Goal: Task Accomplishment & Management: Complete application form

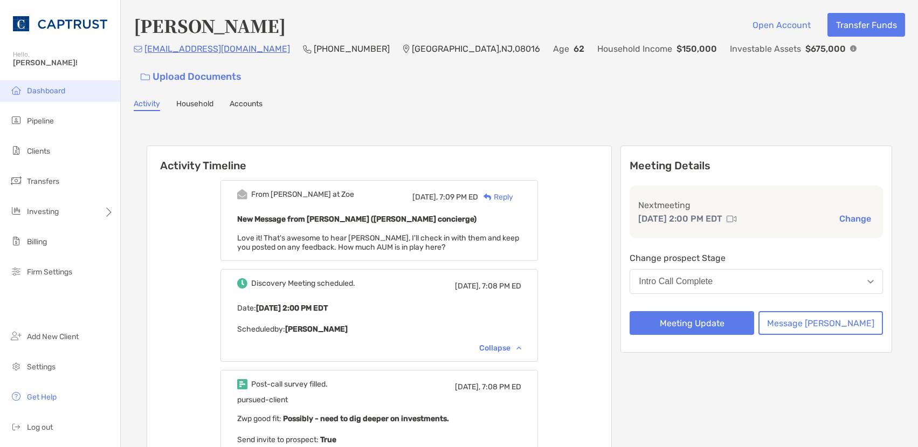
click at [61, 91] on span "Dashboard" at bounding box center [46, 90] width 38 height 9
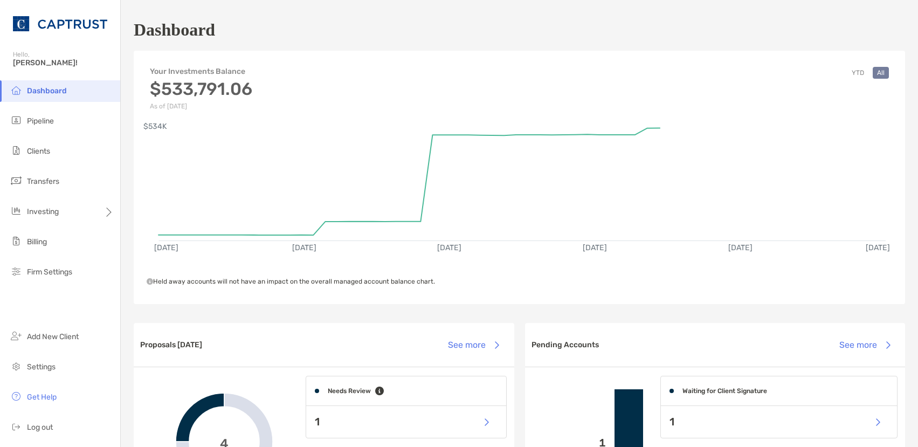
click at [56, 86] on span "Dashboard" at bounding box center [47, 90] width 40 height 9
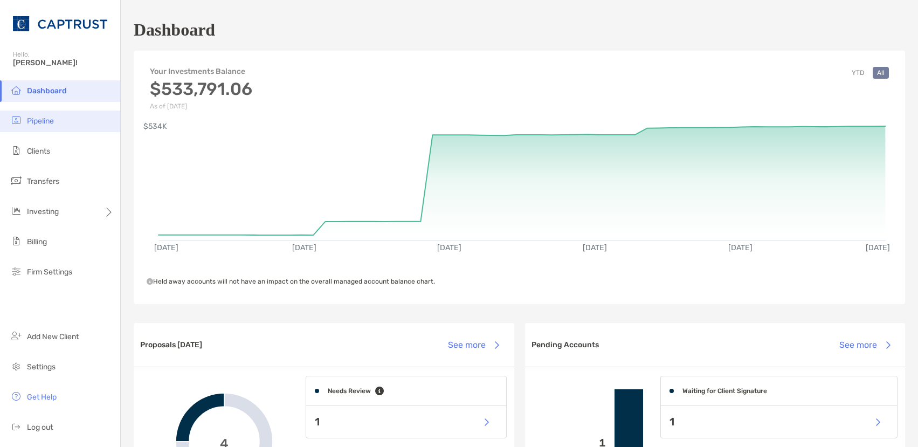
click at [42, 121] on span "Pipeline" at bounding box center [40, 120] width 27 height 9
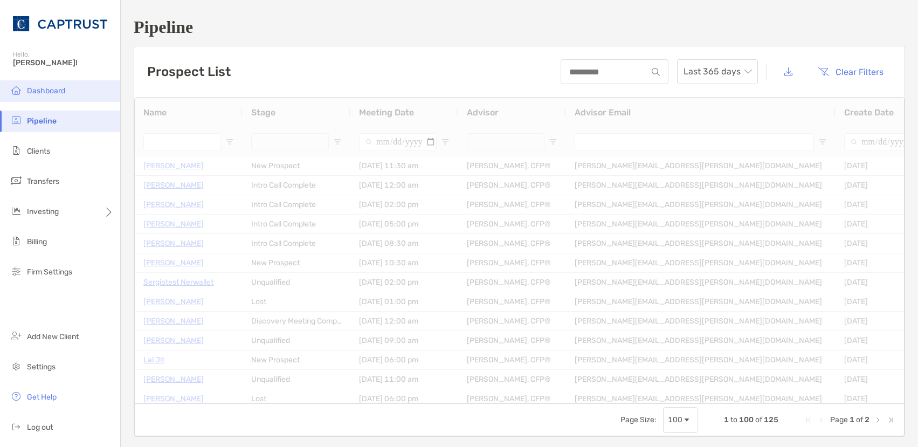
click at [54, 88] on span "Dashboard" at bounding box center [46, 90] width 38 height 9
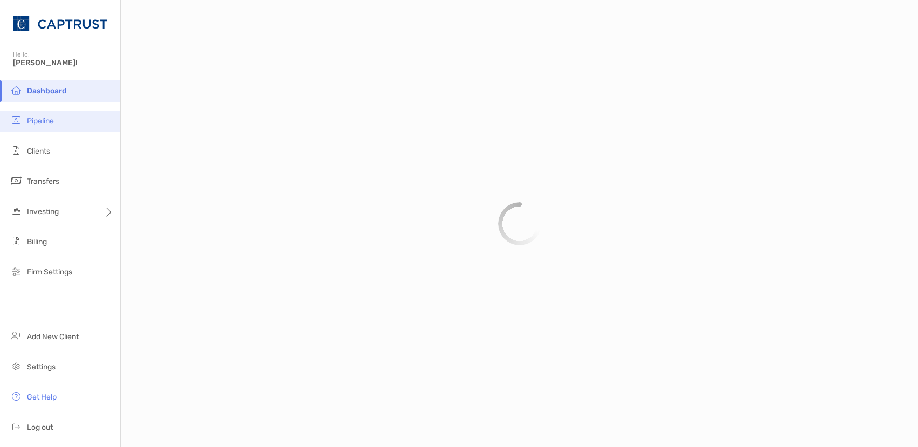
click at [56, 118] on li "Pipeline" at bounding box center [60, 122] width 120 height 22
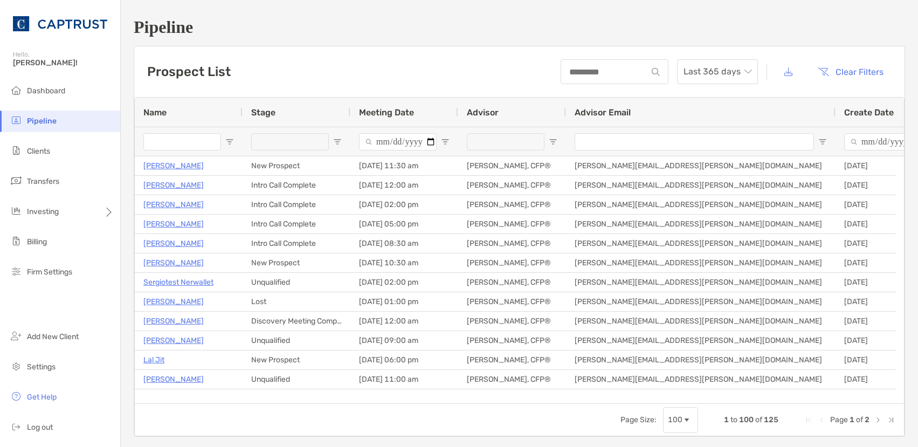
click at [183, 134] on input "Name Filter Input" at bounding box center [182, 141] width 78 height 17
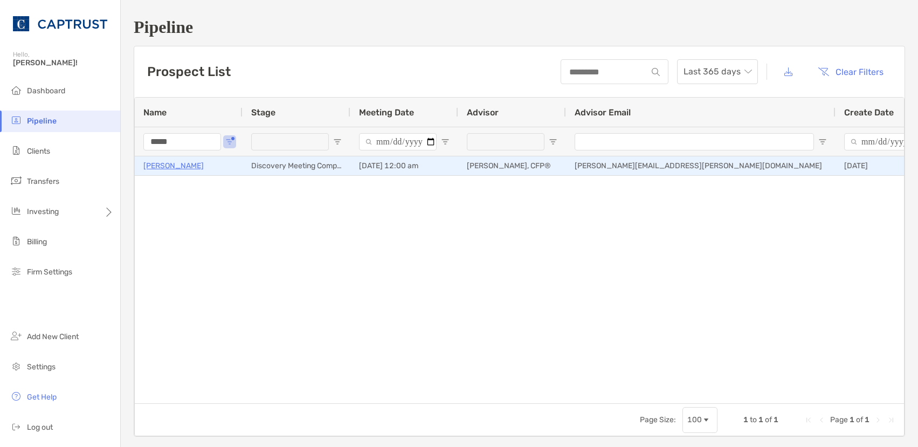
type input "*****"
click at [153, 168] on p "Paul Elsen" at bounding box center [173, 165] width 60 height 13
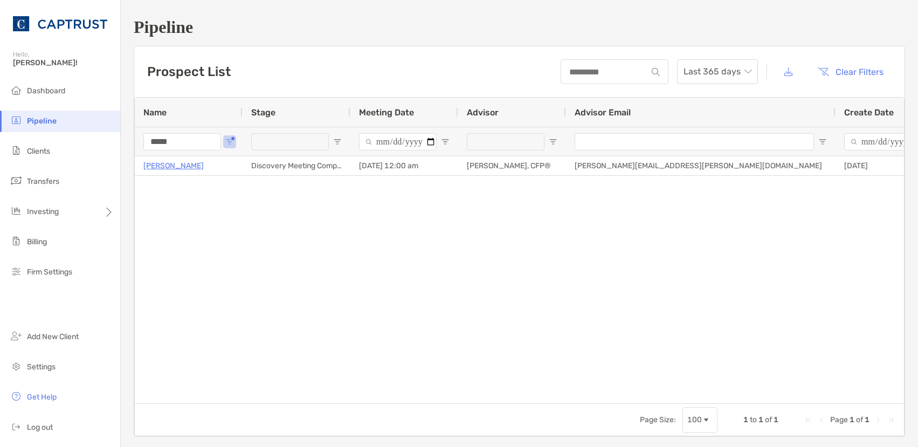
click at [196, 134] on input "*****" at bounding box center [182, 141] width 78 height 17
drag, startPoint x: 198, startPoint y: 141, endPoint x: 169, endPoint y: 145, distance: 29.4
click at [182, 145] on input "*****" at bounding box center [182, 141] width 78 height 17
click at [185, 143] on input "*****" at bounding box center [182, 141] width 78 height 17
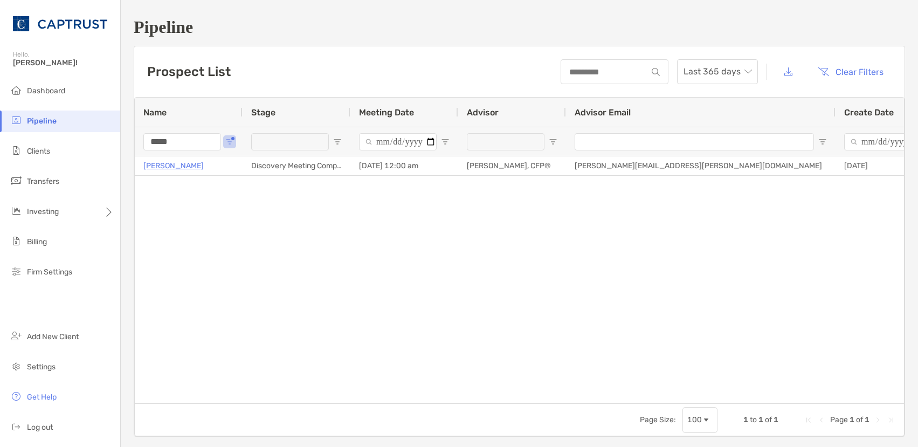
click at [185, 143] on input "*****" at bounding box center [182, 141] width 78 height 17
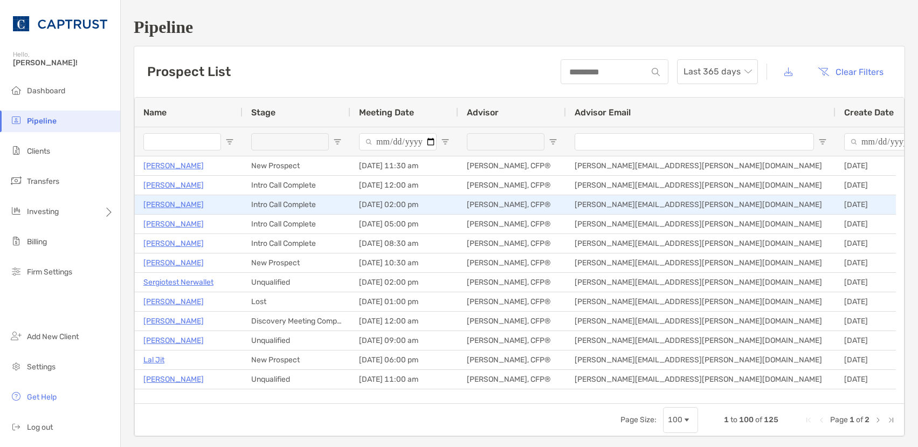
click at [167, 200] on p "Vincent Hyden" at bounding box center [173, 204] width 60 height 13
click at [162, 205] on p "Vincent Hyden" at bounding box center [173, 204] width 60 height 13
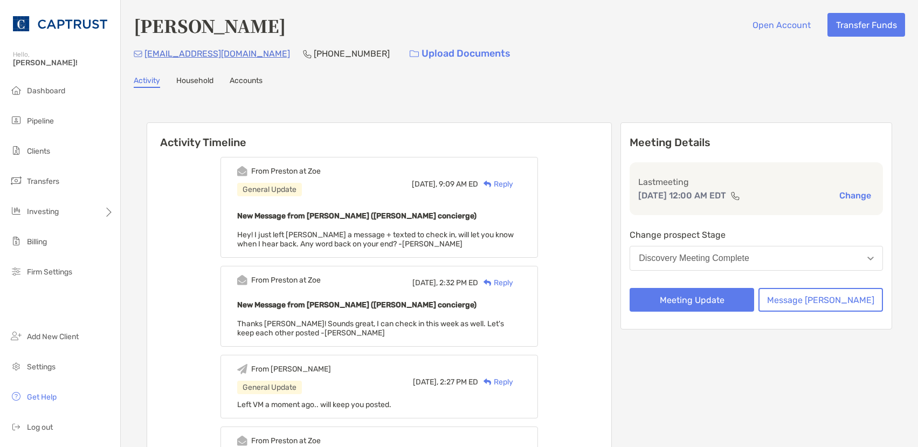
click at [513, 183] on div "Reply" at bounding box center [495, 184] width 35 height 11
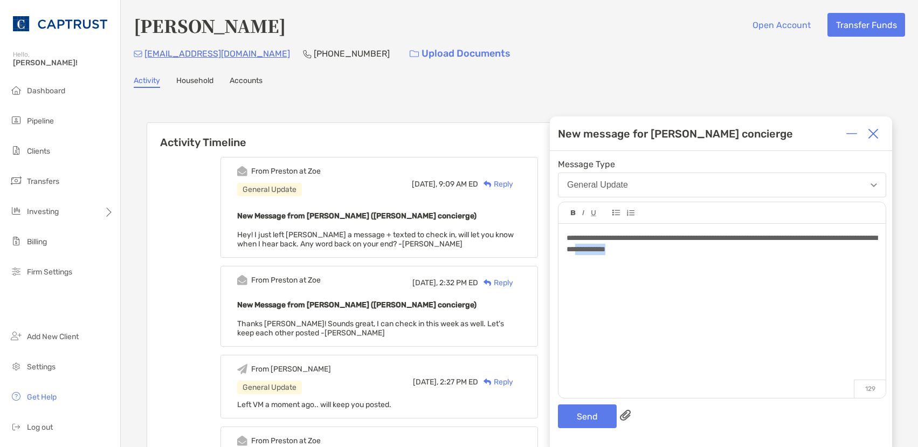
drag, startPoint x: 730, startPoint y: 251, endPoint x: 675, endPoint y: 249, distance: 55.1
click at [675, 249] on div "**********" at bounding box center [722, 243] width 311 height 23
click at [584, 236] on span "**********" at bounding box center [722, 243] width 311 height 19
click at [588, 421] on button "Send" at bounding box center [587, 416] width 59 height 24
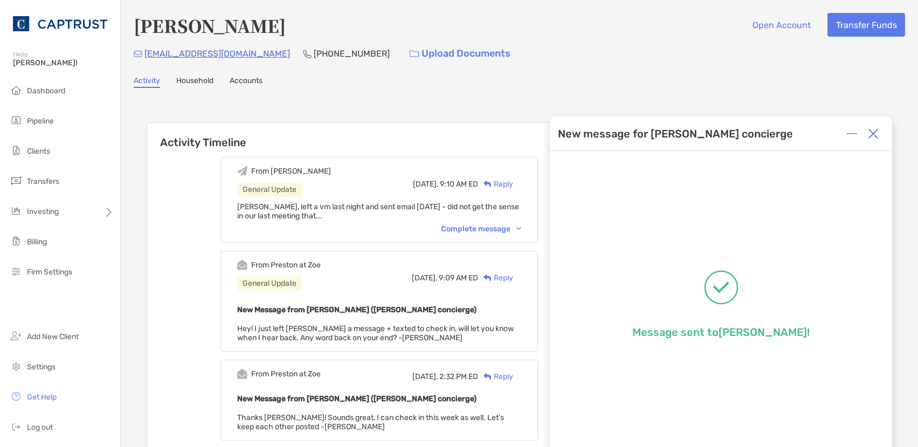
click at [878, 131] on img at bounding box center [873, 133] width 11 height 11
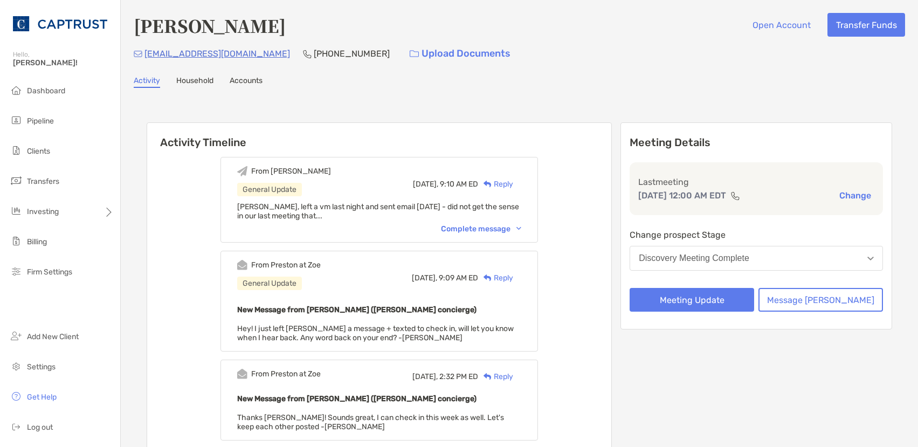
click at [497, 228] on div "Complete message" at bounding box center [481, 228] width 80 height 9
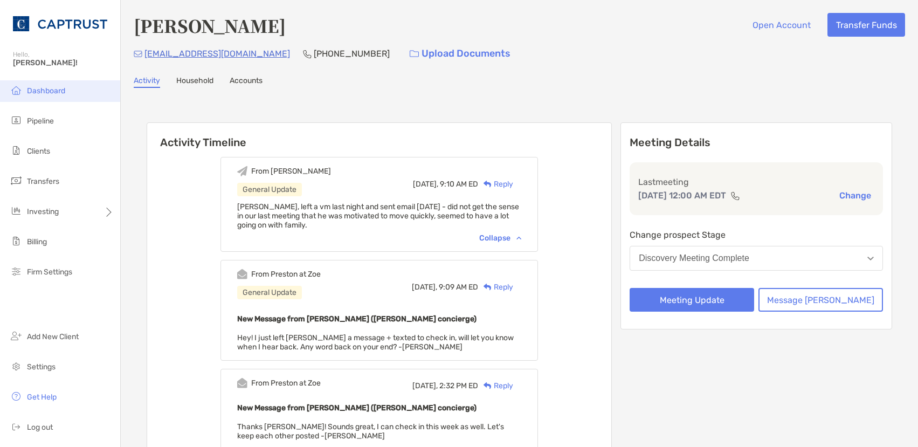
click at [35, 90] on span "Dashboard" at bounding box center [46, 90] width 38 height 9
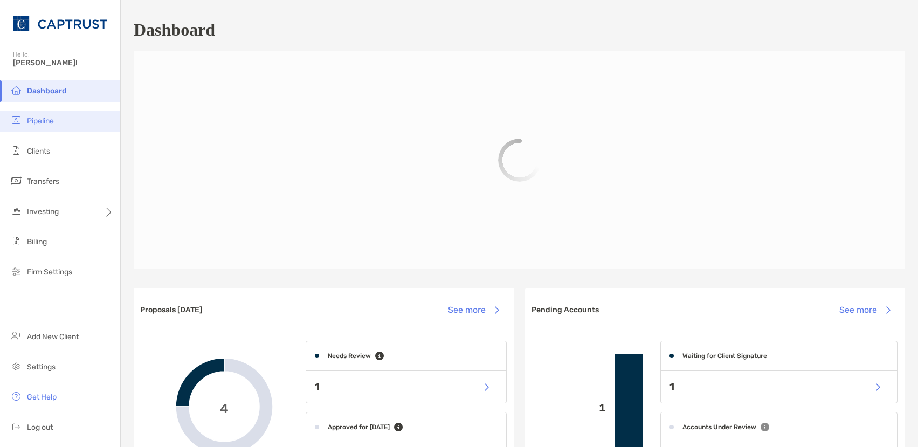
click at [39, 119] on span "Pipeline" at bounding box center [40, 120] width 27 height 9
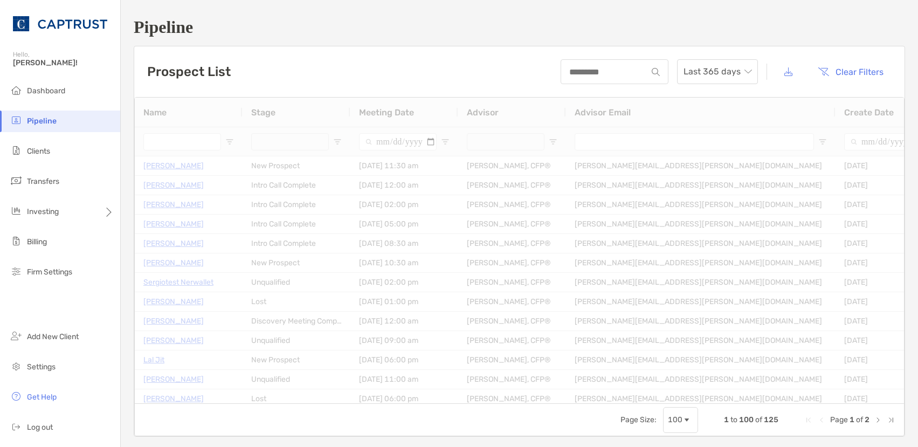
type input "*****"
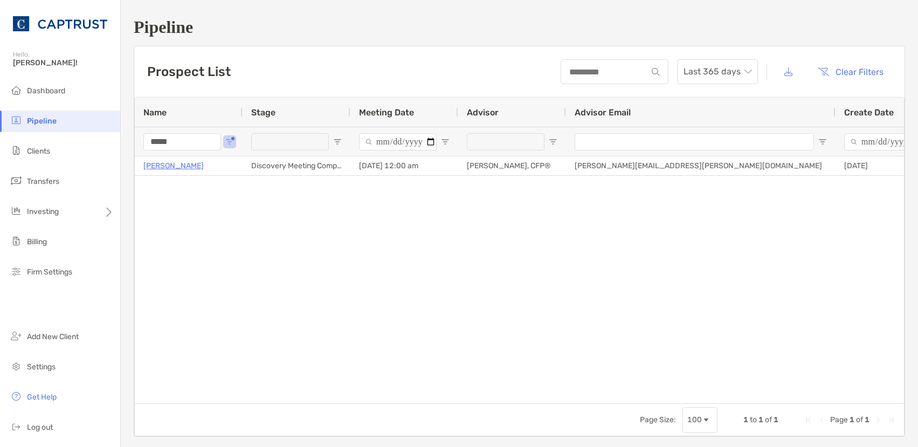
drag, startPoint x: 185, startPoint y: 137, endPoint x: 176, endPoint y: 141, distance: 9.4
click at [176, 140] on input "*****" at bounding box center [182, 141] width 78 height 17
drag, startPoint x: 176, startPoint y: 141, endPoint x: 170, endPoint y: 141, distance: 6.5
click at [170, 141] on input "*****" at bounding box center [182, 141] width 78 height 17
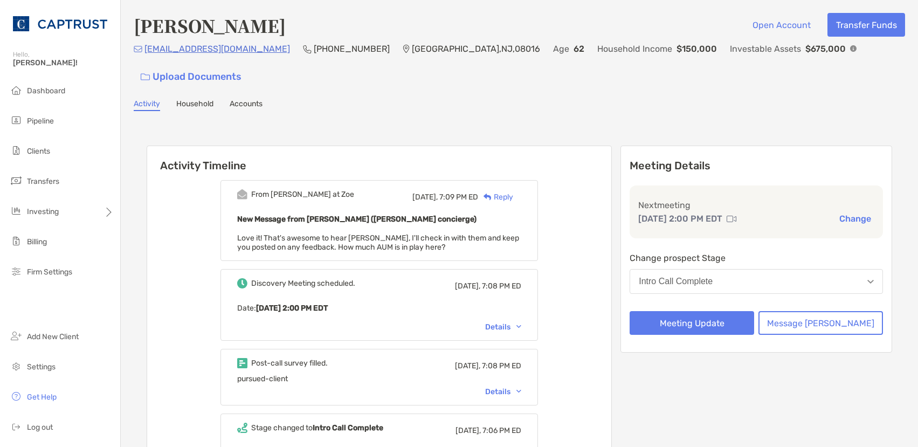
drag, startPoint x: 515, startPoint y: 173, endPoint x: 509, endPoint y: 174, distance: 6.0
click at [513, 191] on div "Reply" at bounding box center [495, 196] width 35 height 11
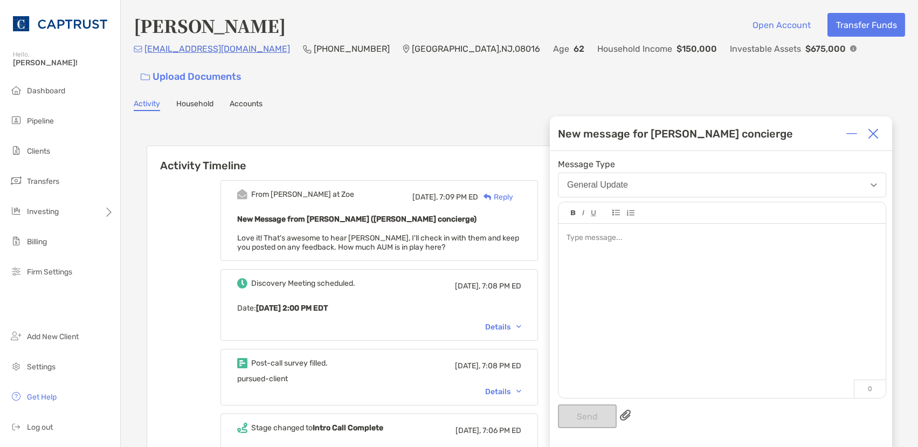
click at [627, 259] on div at bounding box center [722, 305] width 327 height 163
click at [595, 428] on button "Send" at bounding box center [587, 416] width 59 height 24
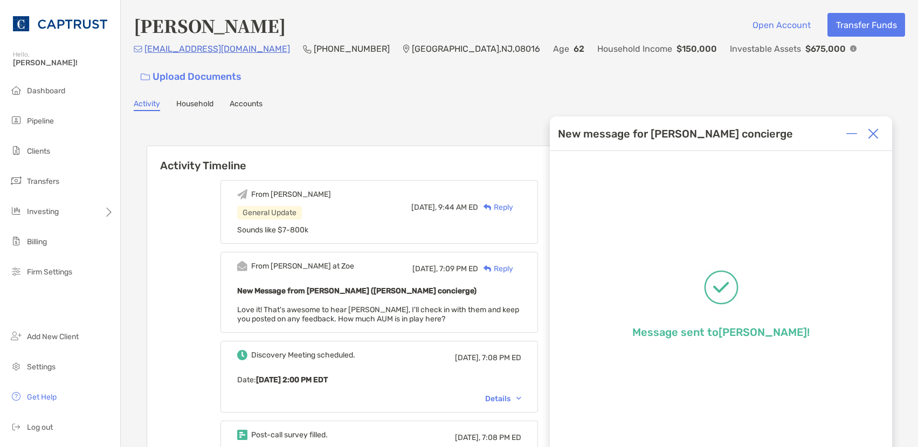
click at [878, 132] on img at bounding box center [873, 133] width 11 height 11
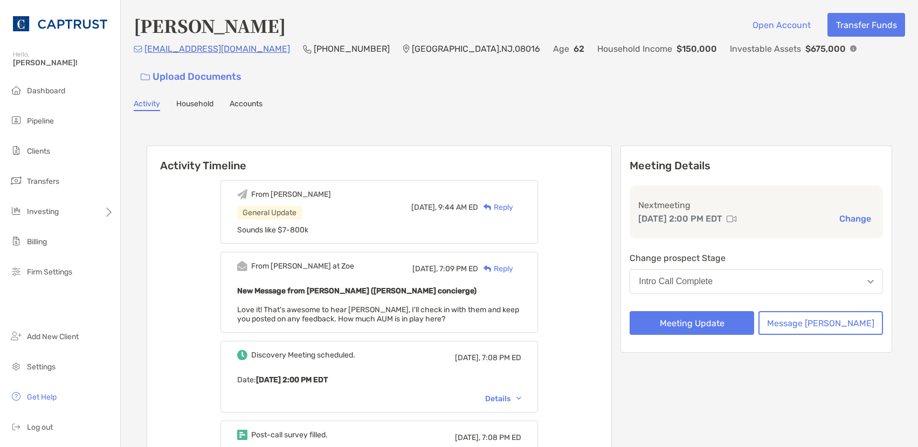
drag, startPoint x: 231, startPoint y: 57, endPoint x: 146, endPoint y: 52, distance: 85.4
click at [146, 52] on div "vahyden@gmail.com (908) 578-6253 Burlington , NJ , 08016 Age 62 Household Incom…" at bounding box center [520, 65] width 772 height 46
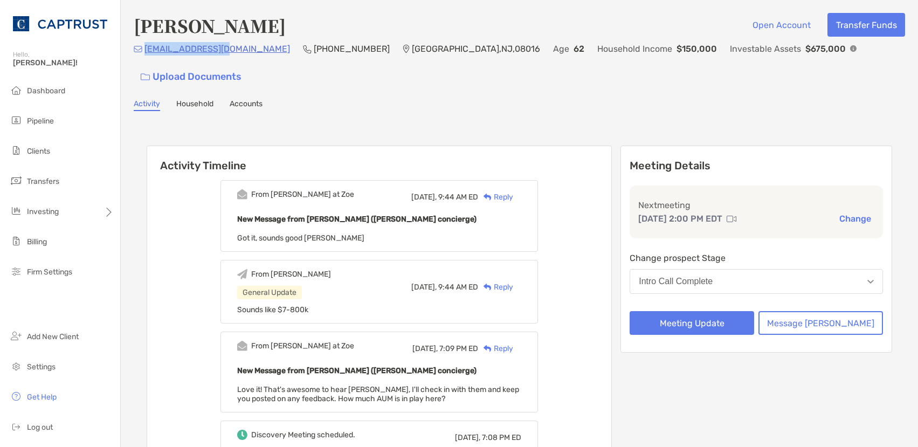
copy p "vahyden@gmail.com"
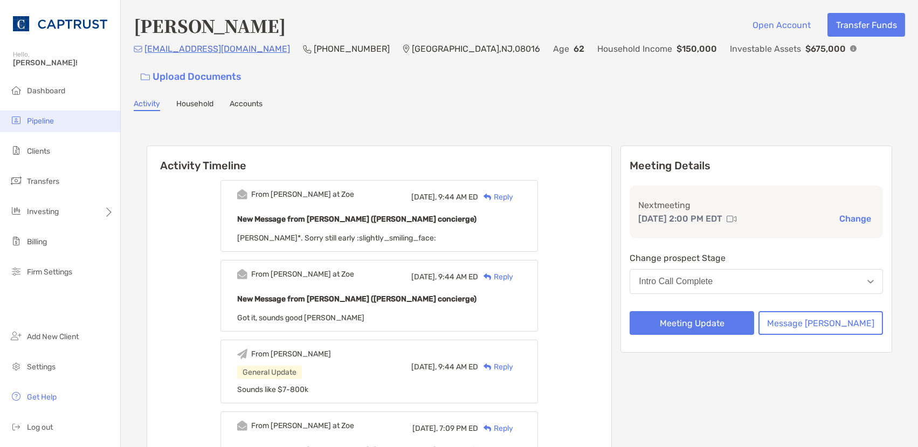
click at [45, 114] on li "Pipeline" at bounding box center [60, 122] width 120 height 22
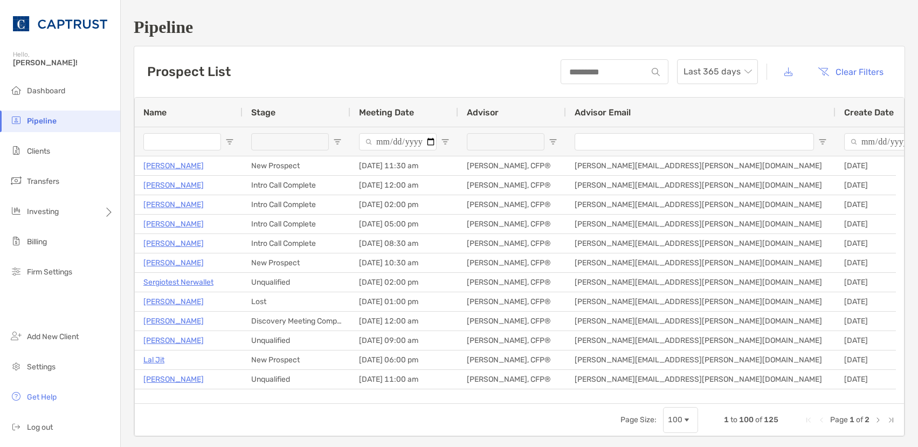
click at [181, 141] on input "Name Filter Input" at bounding box center [182, 141] width 78 height 17
click at [854, 37] on h1 "Pipeline" at bounding box center [520, 27] width 772 height 20
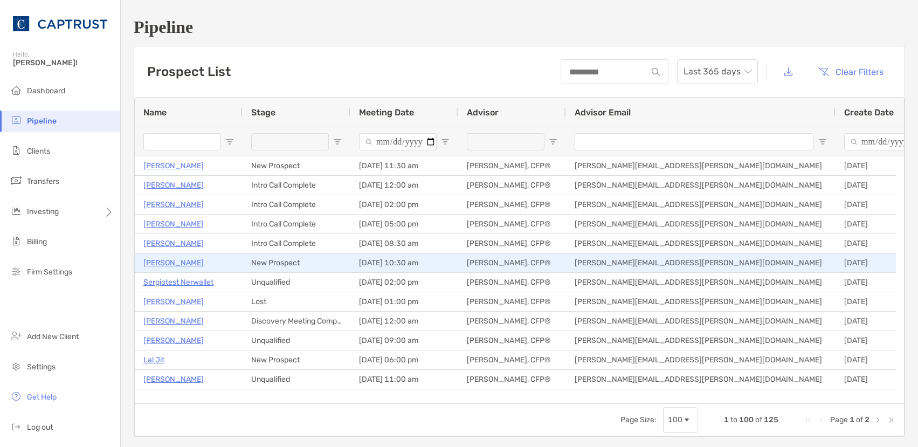
click at [183, 265] on p "[PERSON_NAME]" at bounding box center [173, 262] width 60 height 13
click at [177, 263] on p "[PERSON_NAME]" at bounding box center [173, 262] width 60 height 13
click at [181, 262] on p "[PERSON_NAME]" at bounding box center [173, 262] width 60 height 13
click at [176, 262] on p "[PERSON_NAME]" at bounding box center [173, 262] width 60 height 13
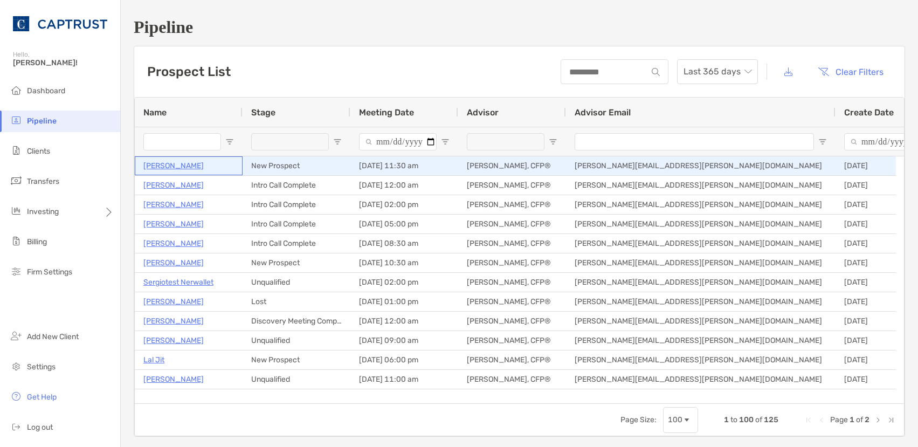
click at [170, 167] on p "Anthony Decondo" at bounding box center [173, 165] width 60 height 13
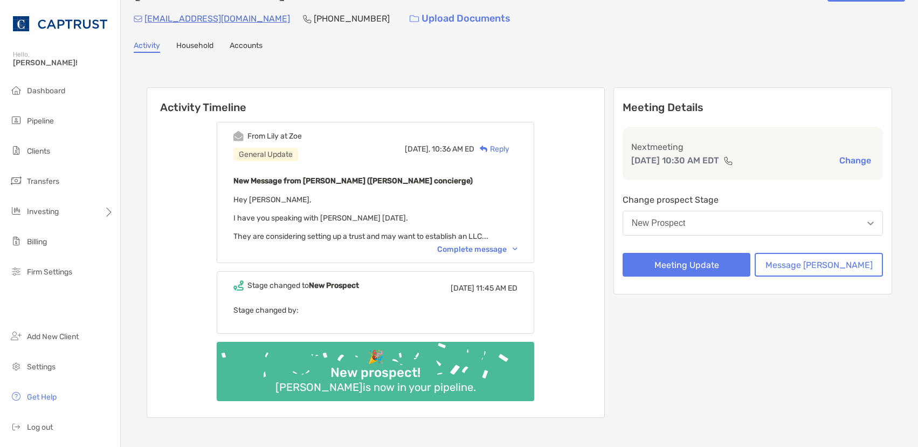
scroll to position [54, 0]
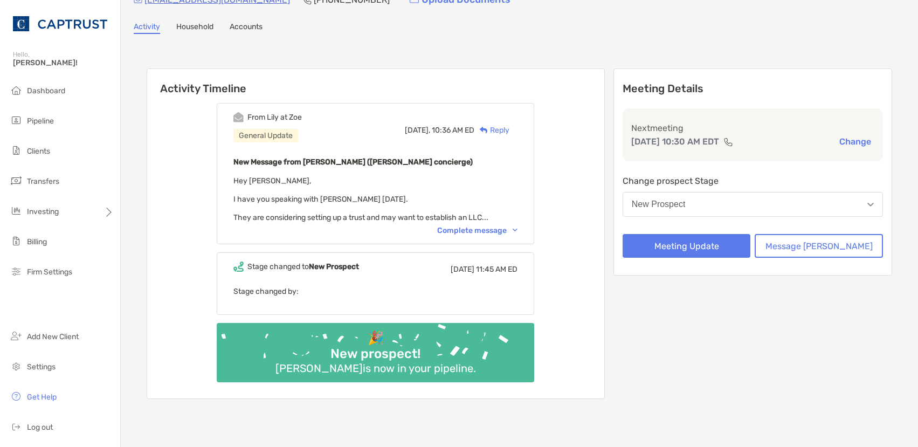
click at [512, 238] on div "From Lily at Zoe General Update Yesterday, 10:36 AM ED Reply New Message from L…" at bounding box center [376, 173] width 318 height 141
click at [512, 232] on div "Complete message" at bounding box center [477, 230] width 80 height 9
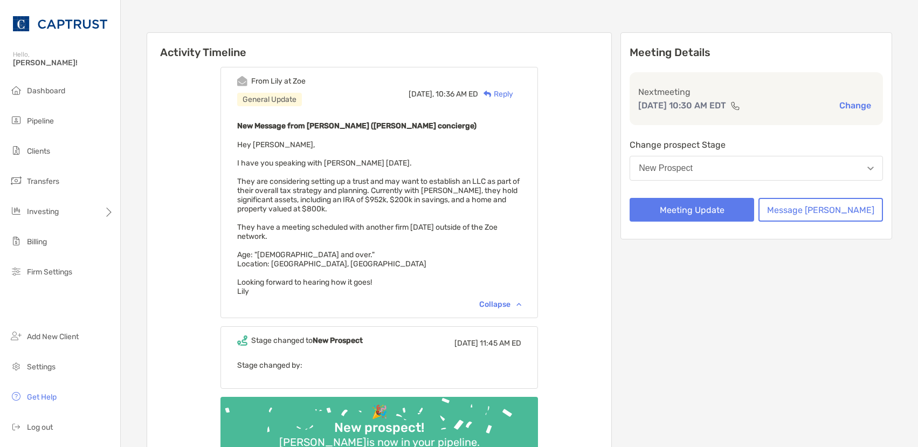
scroll to position [108, 0]
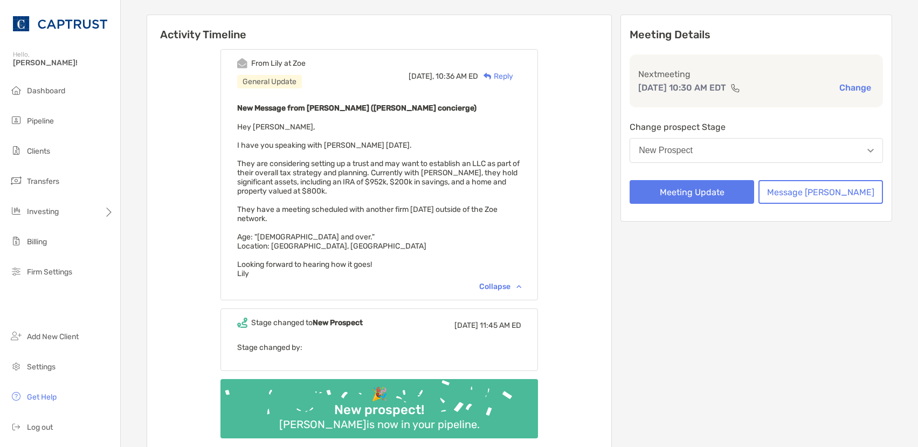
click at [612, 284] on div "From Lily at Zoe General Update Yesterday, 10:36 AM ED Reply New Message from L…" at bounding box center [379, 248] width 464 height 414
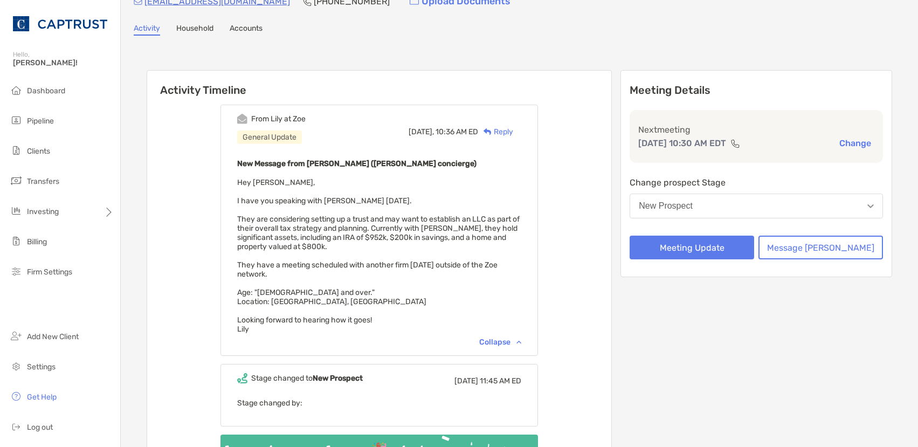
scroll to position [0, 0]
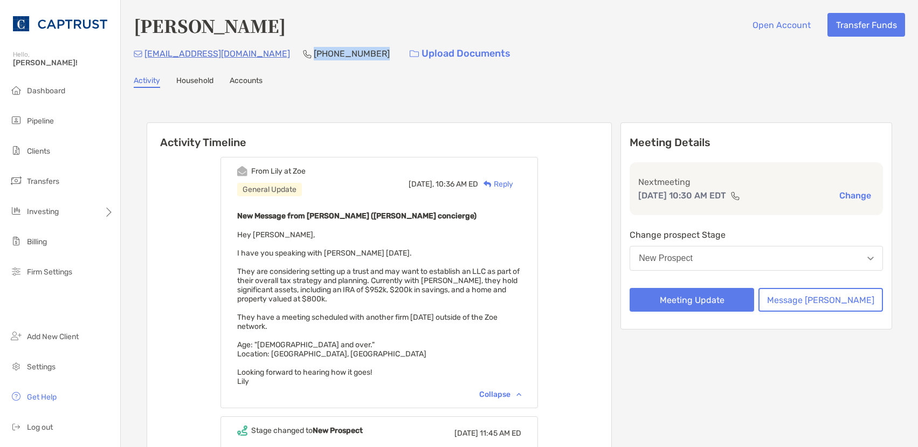
drag, startPoint x: 332, startPoint y: 55, endPoint x: 271, endPoint y: 54, distance: 61.5
click at [271, 54] on div "danwinslow4@gmail.com (585) 991-8621 Upload Documents" at bounding box center [520, 53] width 772 height 23
copy p "[PHONE_NUMBER]"
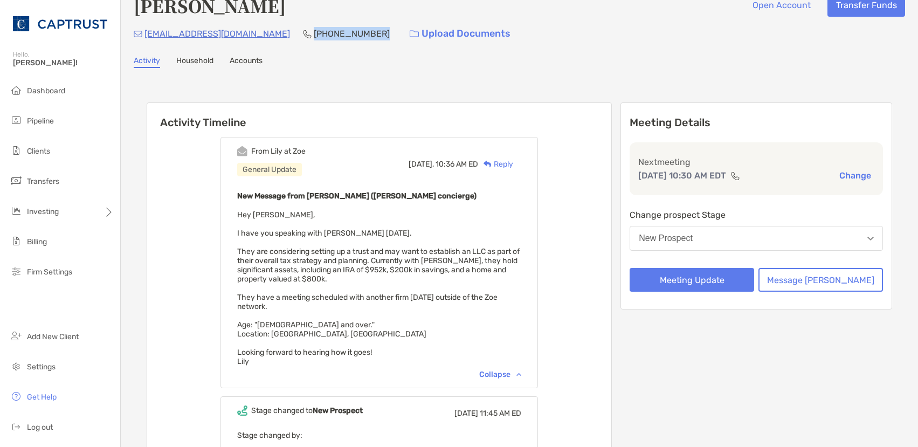
scroll to position [54, 0]
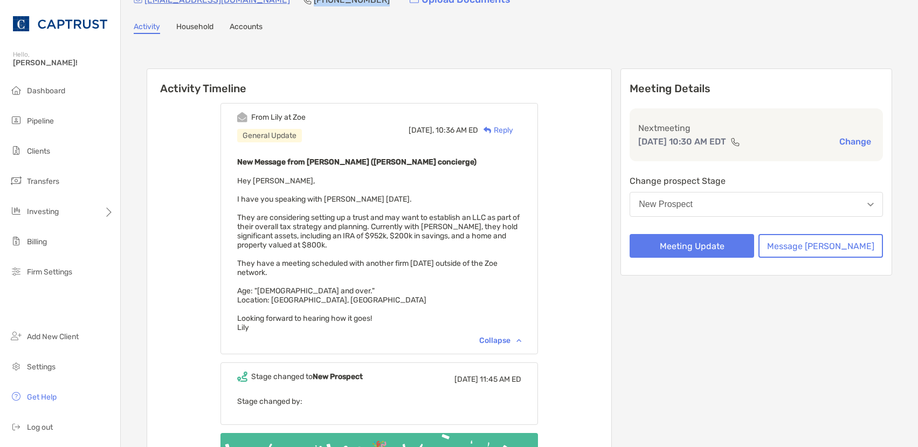
click at [539, 32] on div "Activity Household Accounts" at bounding box center [520, 28] width 772 height 12
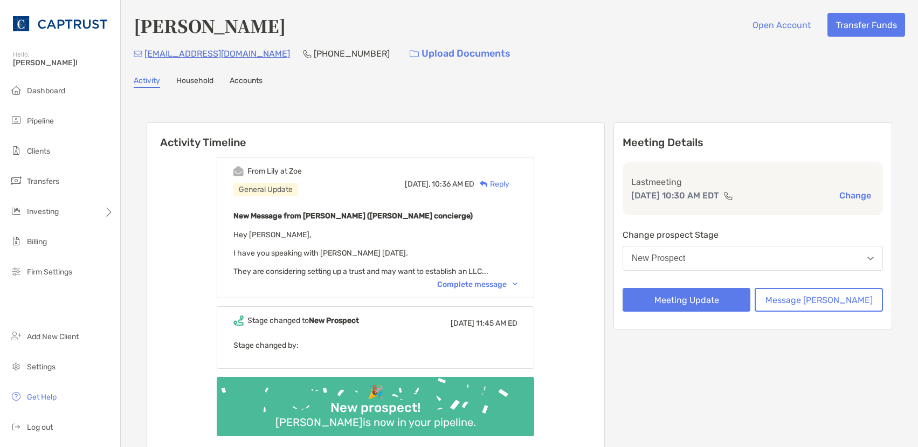
click at [492, 287] on div "Complete message" at bounding box center [477, 284] width 80 height 9
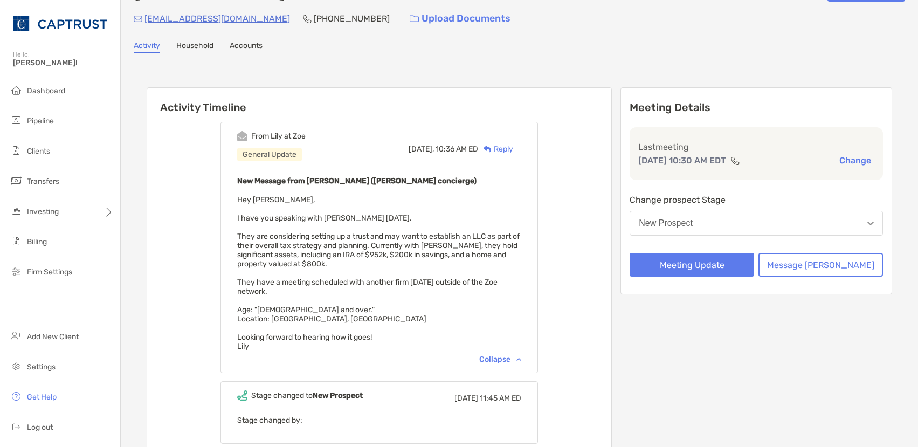
scroll to position [54, 0]
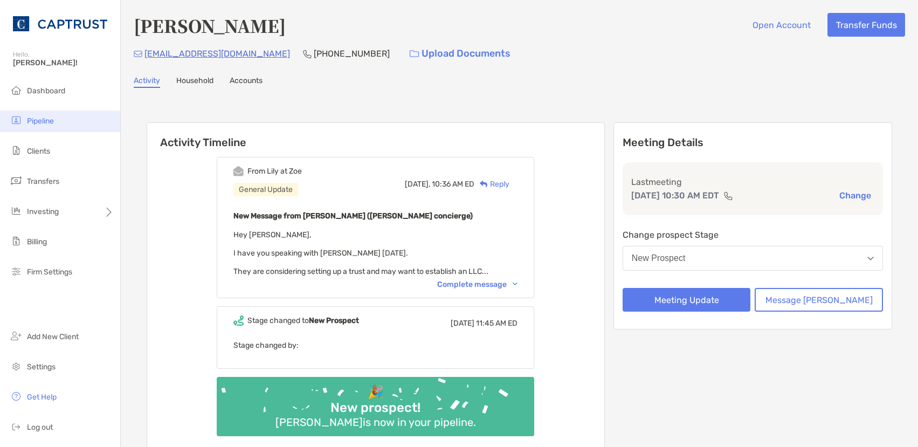
click at [38, 120] on span "Pipeline" at bounding box center [40, 120] width 27 height 9
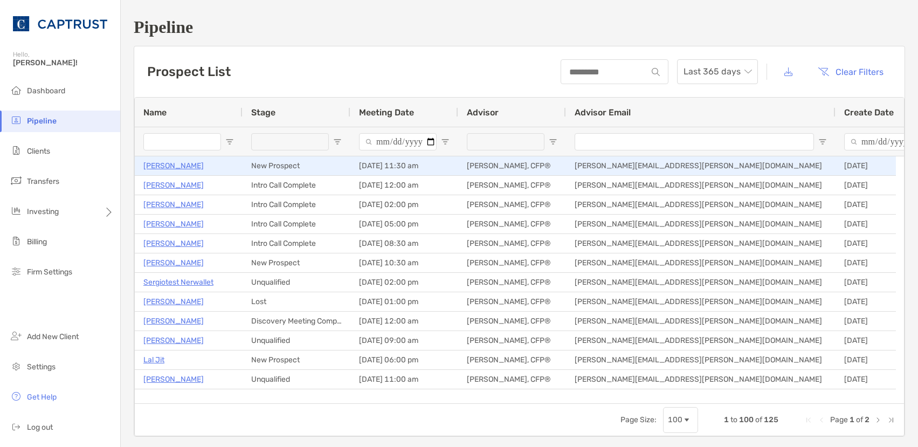
click at [172, 167] on p "[PERSON_NAME]" at bounding box center [173, 165] width 60 height 13
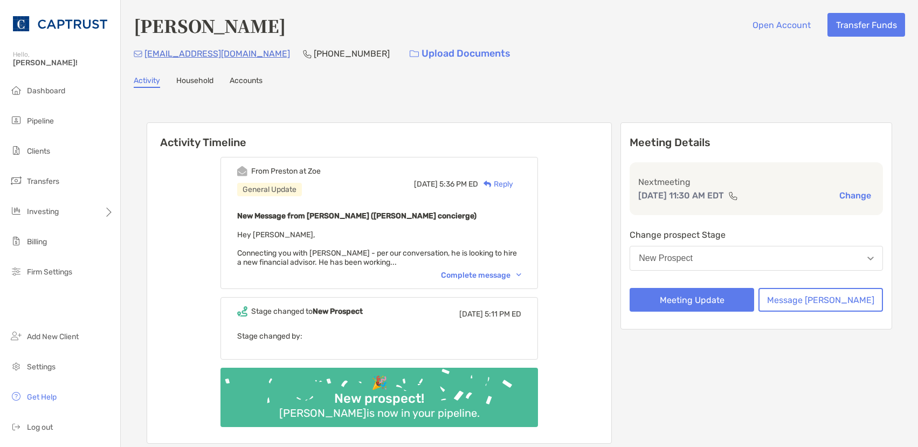
click at [476, 273] on div "Complete message" at bounding box center [481, 275] width 80 height 9
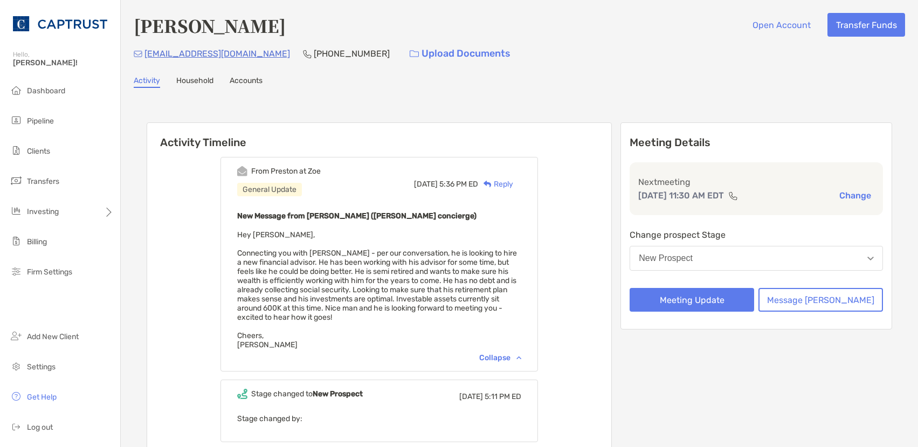
drag, startPoint x: 291, startPoint y: 32, endPoint x: 328, endPoint y: 28, distance: 36.9
click at [286, 32] on h4 "[PERSON_NAME]" at bounding box center [210, 25] width 152 height 25
click at [58, 113] on li "Pipeline" at bounding box center [60, 122] width 120 height 22
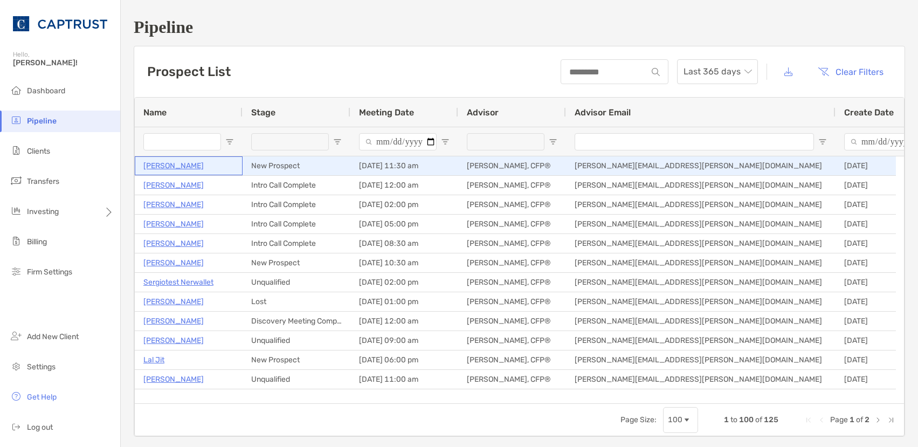
click at [168, 164] on p "Anthony Decondo" at bounding box center [173, 165] width 60 height 13
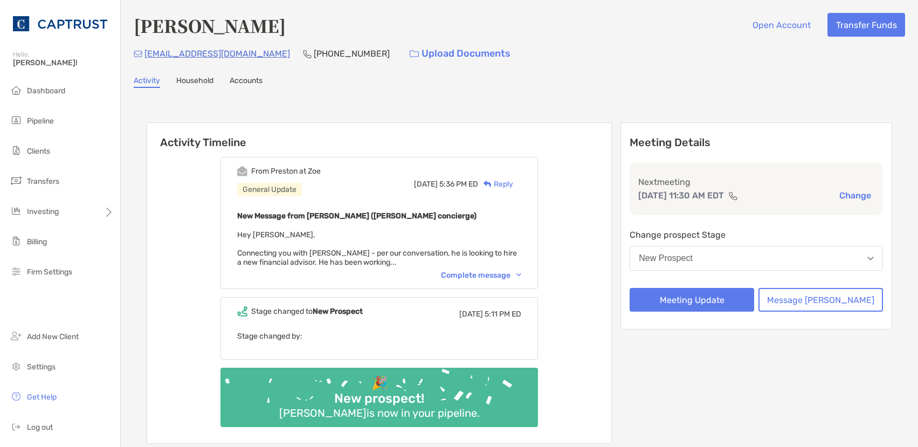
drag, startPoint x: 276, startPoint y: 54, endPoint x: 313, endPoint y: 46, distance: 38.5
click at [311, 46] on div "(631) 357-0537" at bounding box center [346, 53] width 87 height 23
drag, startPoint x: 335, startPoint y: 53, endPoint x: 275, endPoint y: 54, distance: 60.4
click at [303, 54] on div "(631) 357-0537" at bounding box center [346, 53] width 87 height 23
drag, startPoint x: 275, startPoint y: 54, endPoint x: 320, endPoint y: 55, distance: 45.9
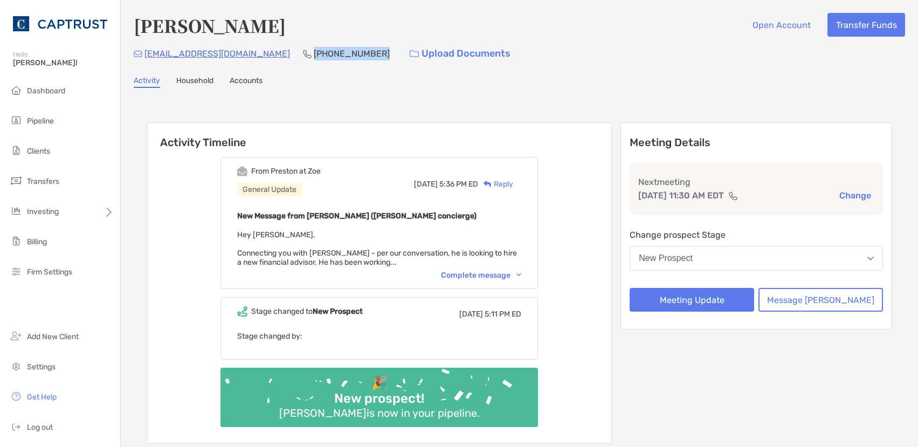
copy p "[PHONE_NUMBER]"
click at [572, 43] on div "antdeconda56@gmail.com (631) 357-0537 Upload Documents" at bounding box center [520, 53] width 772 height 23
drag, startPoint x: 252, startPoint y: 52, endPoint x: 147, endPoint y: 51, distance: 105.2
click at [147, 51] on div "antdeconda56@gmail.com (631) 357-0537 Upload Documents" at bounding box center [520, 53] width 772 height 23
copy p "[EMAIL_ADDRESS][DOMAIN_NAME]"
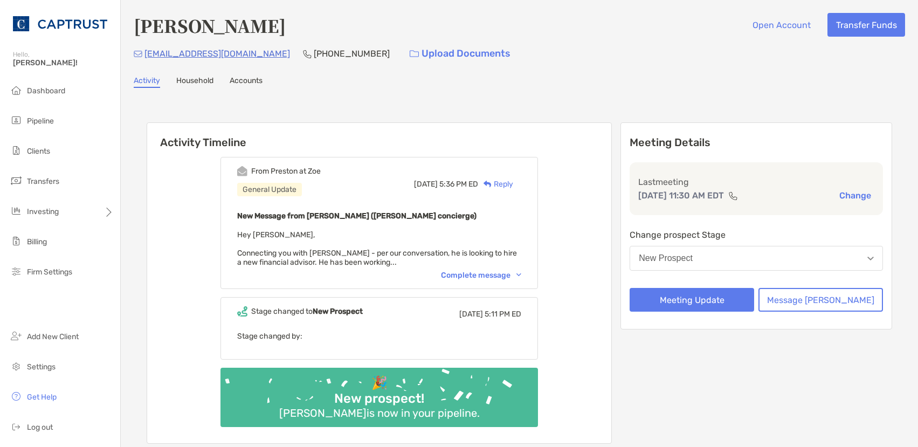
click at [719, 253] on button "New Prospect" at bounding box center [756, 258] width 253 height 25
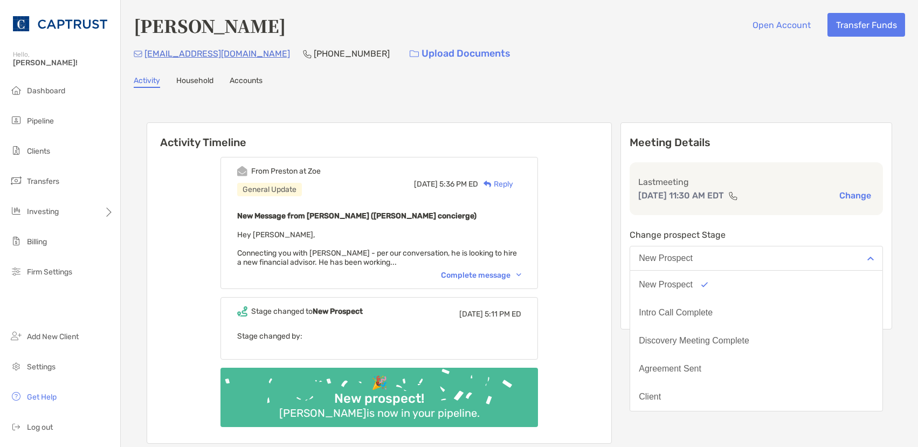
click at [719, 253] on button "New Prospect" at bounding box center [756, 258] width 253 height 25
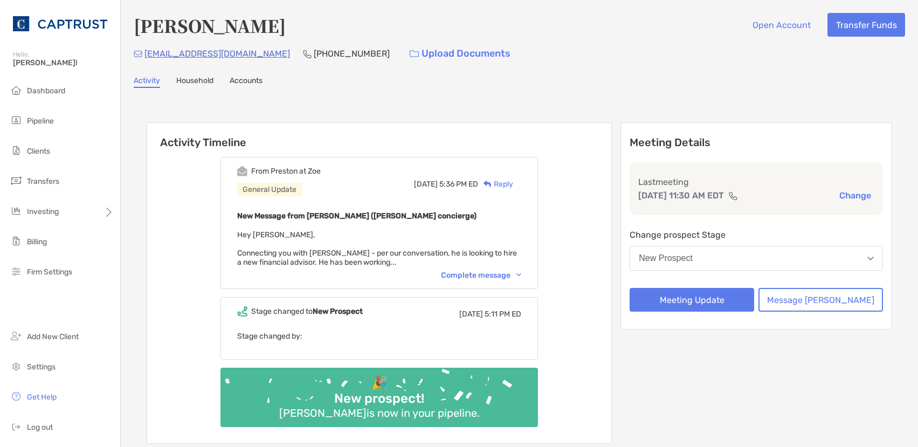
click at [797, 258] on button "New Prospect" at bounding box center [756, 258] width 253 height 25
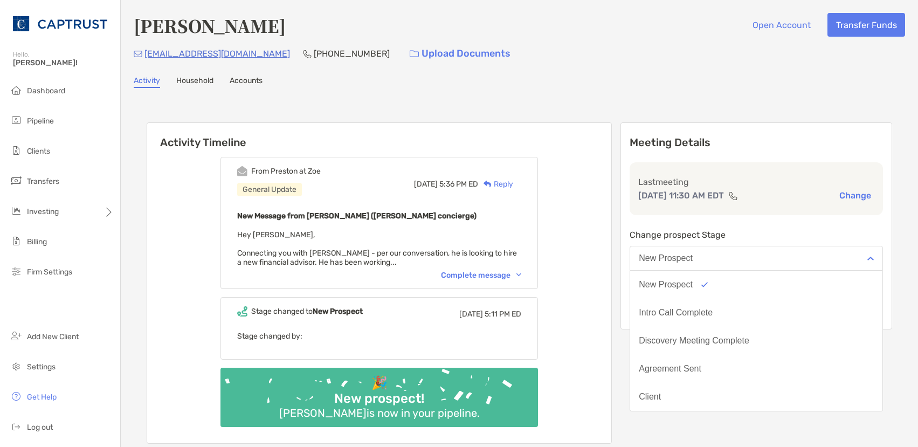
click at [796, 259] on button "New Prospect" at bounding box center [756, 258] width 253 height 25
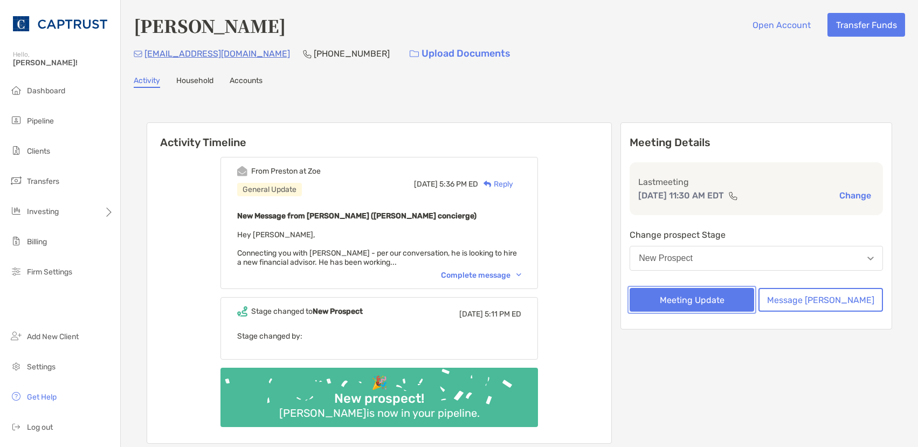
click at [726, 302] on button "Meeting Update" at bounding box center [692, 300] width 125 height 24
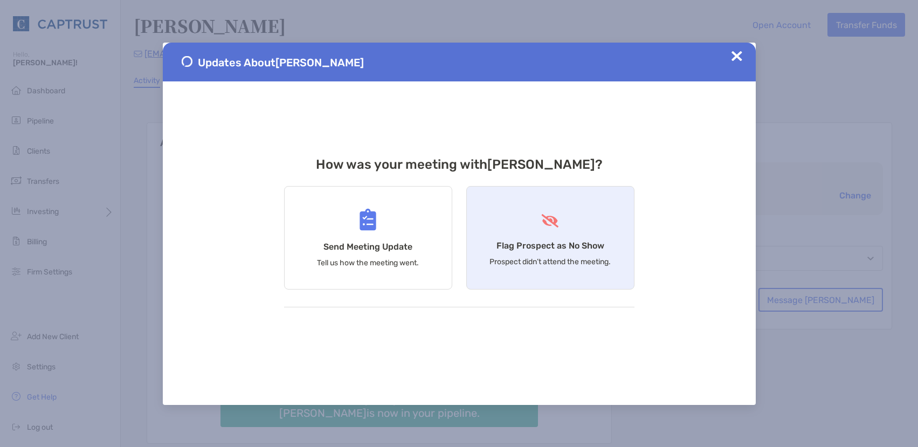
click at [531, 257] on p "Prospect didn’t attend the meeting." at bounding box center [550, 261] width 121 height 9
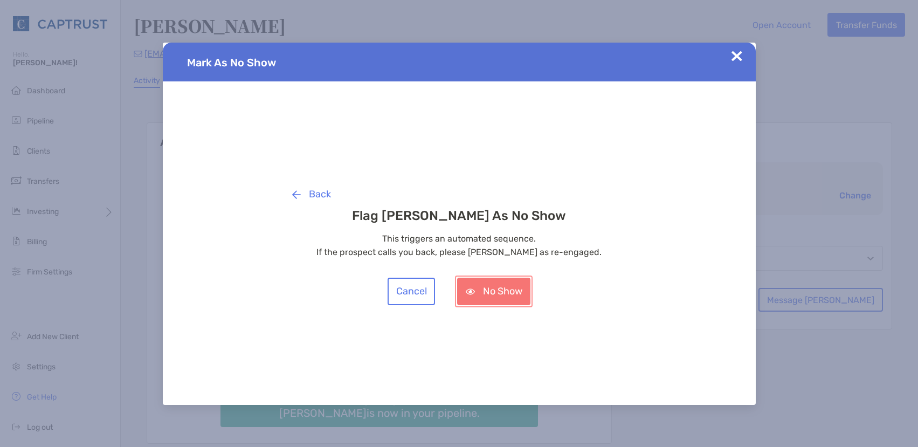
drag, startPoint x: 497, startPoint y: 289, endPoint x: 372, endPoint y: 337, distance: 133.7
click at [497, 289] on button "No Show" at bounding box center [493, 292] width 73 height 28
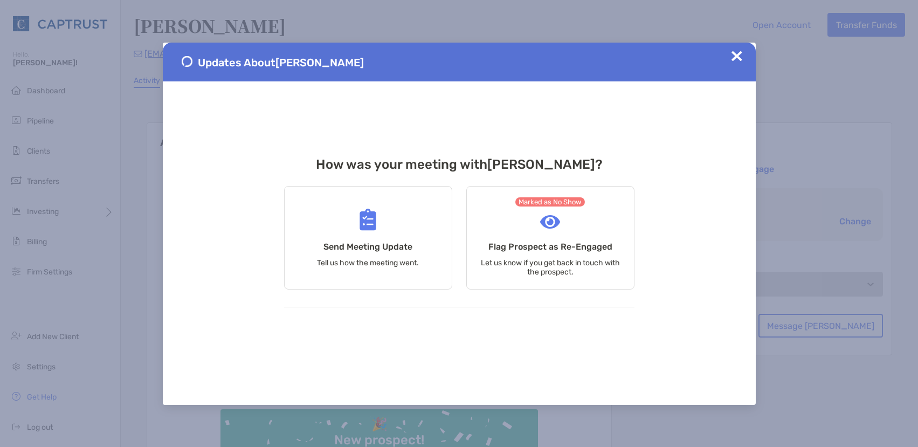
click at [738, 52] on img at bounding box center [737, 56] width 11 height 11
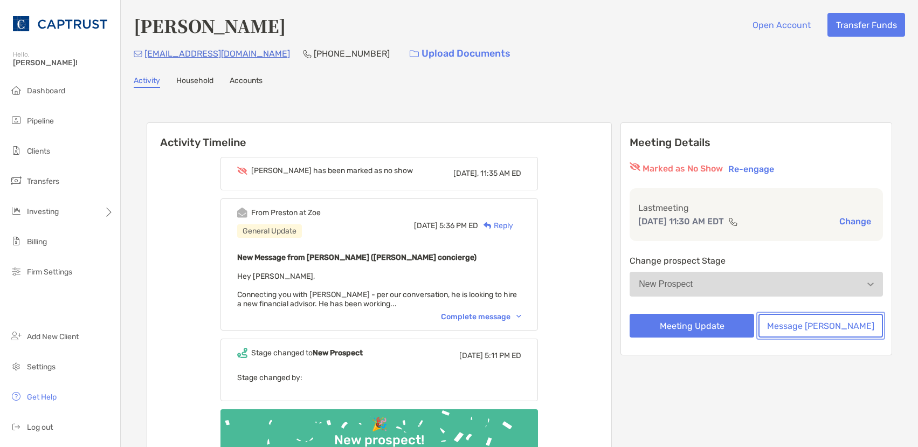
click at [800, 318] on button "Message [PERSON_NAME]" at bounding box center [821, 326] width 125 height 24
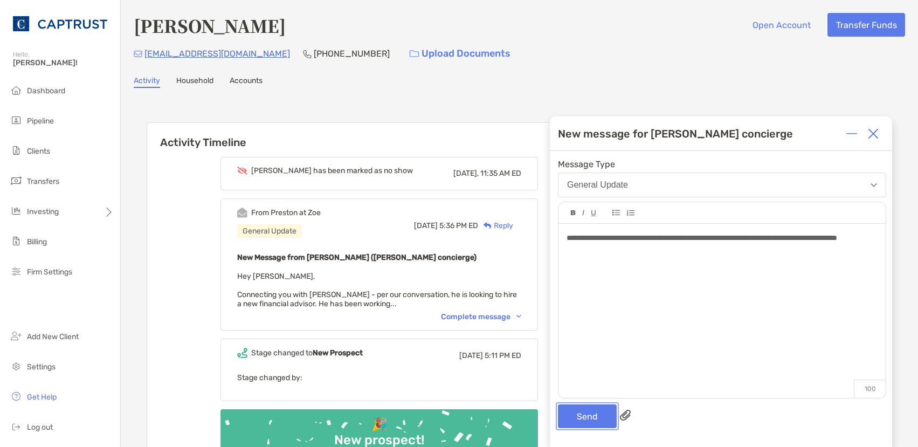
click at [595, 416] on button "Send" at bounding box center [587, 416] width 59 height 24
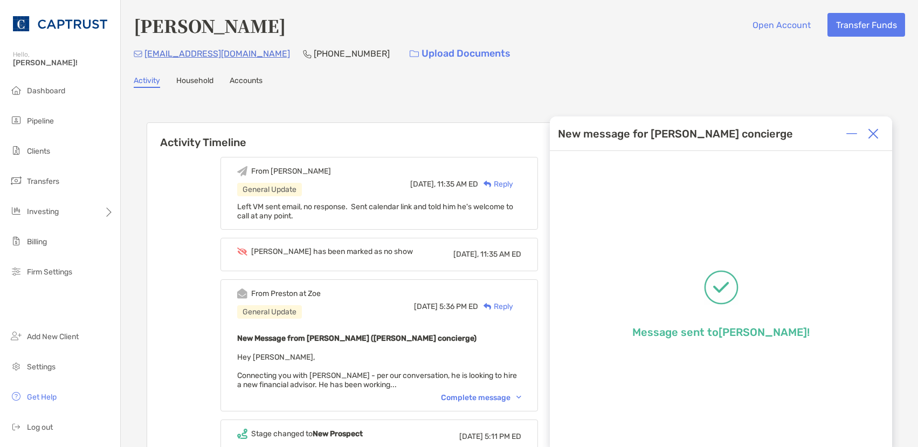
click at [876, 129] on img at bounding box center [873, 133] width 11 height 11
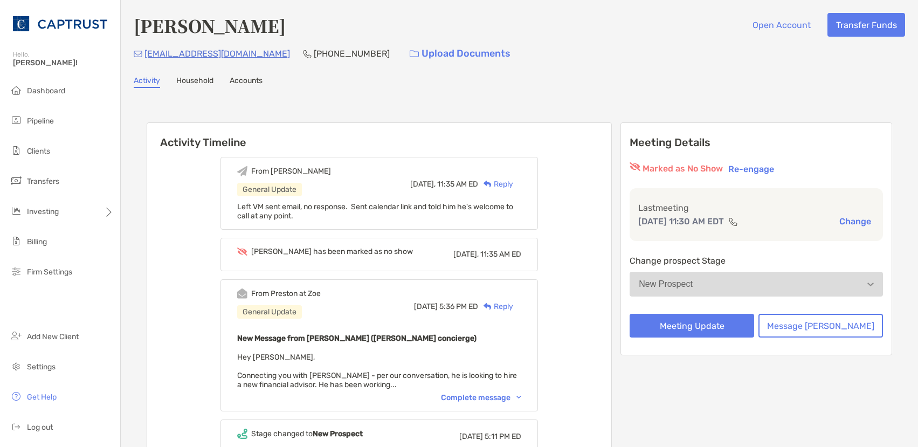
drag, startPoint x: 845, startPoint y: 88, endPoint x: 804, endPoint y: 93, distance: 41.3
click at [845, 87] on div "Anthony Decondo Open Account Transfer Funds antdeconda56@gmail.com (631) 357-05…" at bounding box center [520, 303] width 798 height 606
click at [52, 123] on span "Pipeline" at bounding box center [40, 120] width 27 height 9
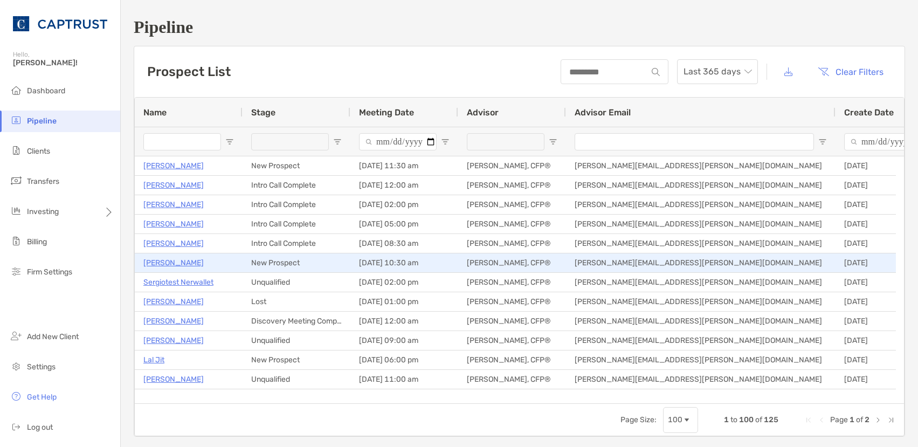
click at [175, 265] on p "[PERSON_NAME]" at bounding box center [173, 262] width 60 height 13
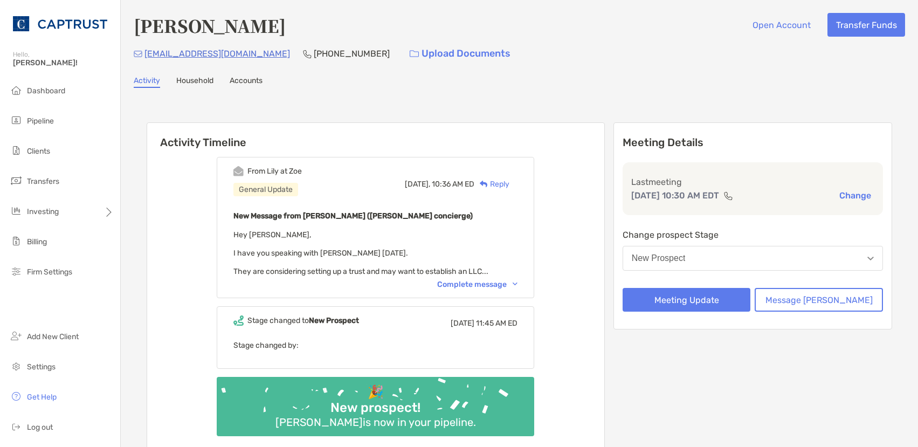
drag, startPoint x: 506, startPoint y: 287, endPoint x: 512, endPoint y: 287, distance: 6.0
click at [506, 287] on div "Complete message" at bounding box center [477, 284] width 80 height 9
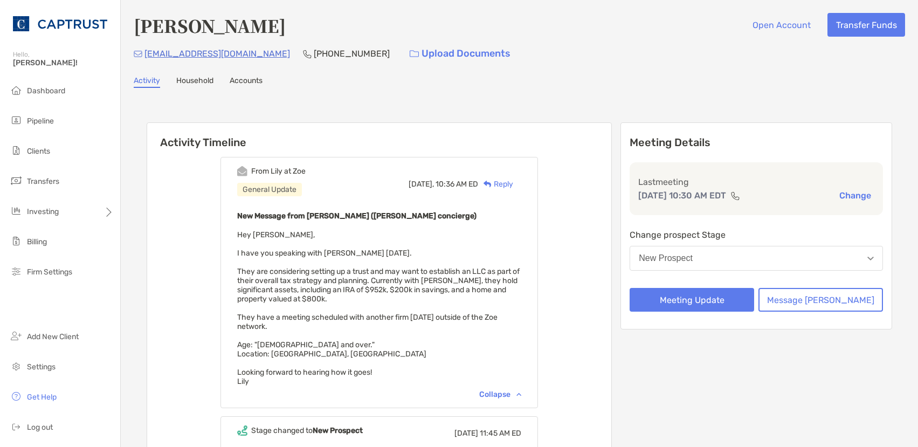
click at [763, 262] on button "New Prospect" at bounding box center [756, 258] width 253 height 25
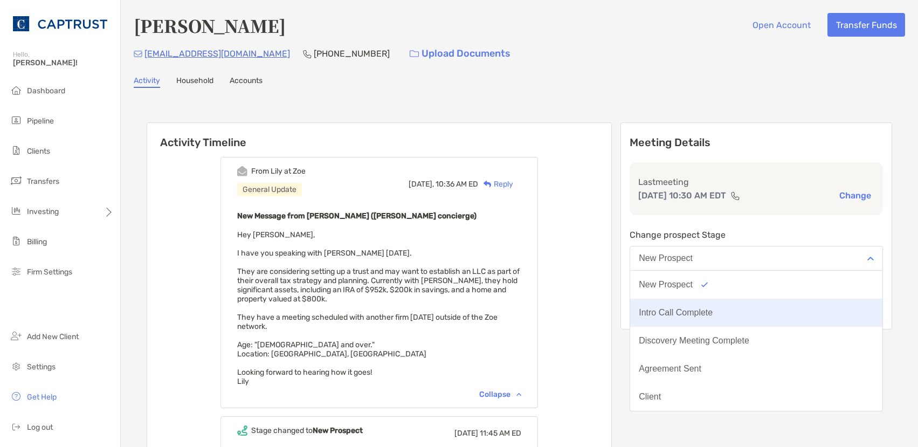
click at [733, 307] on button "Intro Call Complete" at bounding box center [756, 313] width 252 height 28
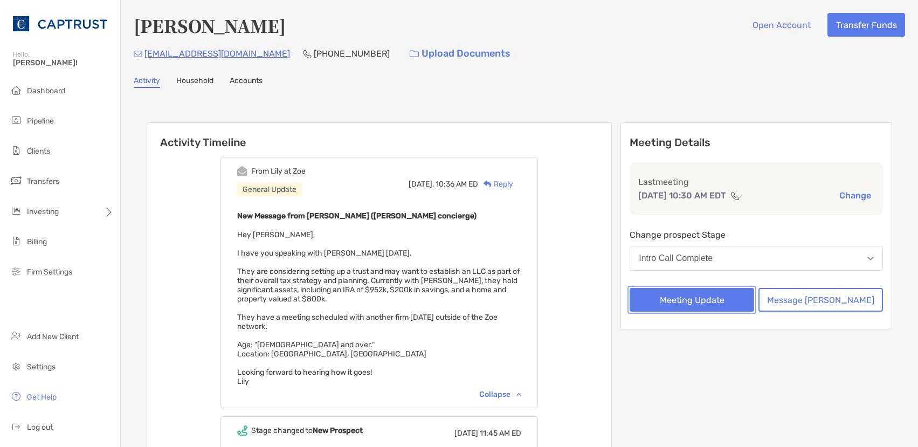
click at [729, 302] on button "Meeting Update" at bounding box center [692, 300] width 125 height 24
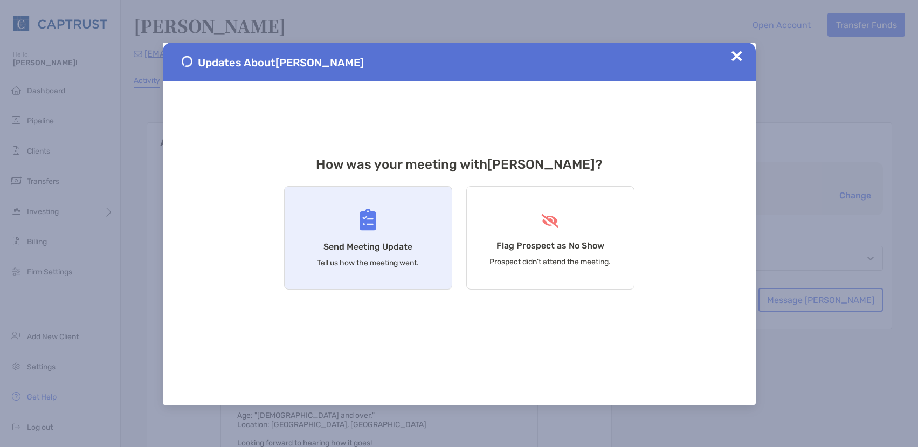
click at [346, 238] on div "Send Meeting Update Tell us how the meeting went." at bounding box center [368, 238] width 168 height 104
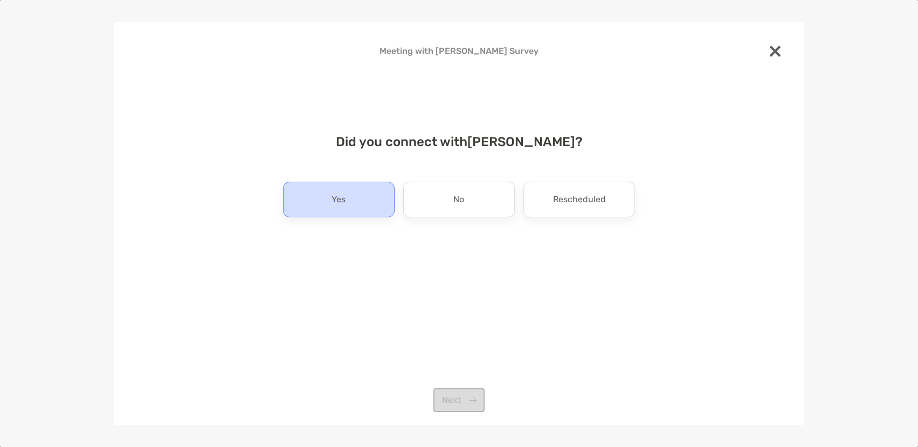
click at [352, 199] on div "Yes" at bounding box center [339, 200] width 112 height 36
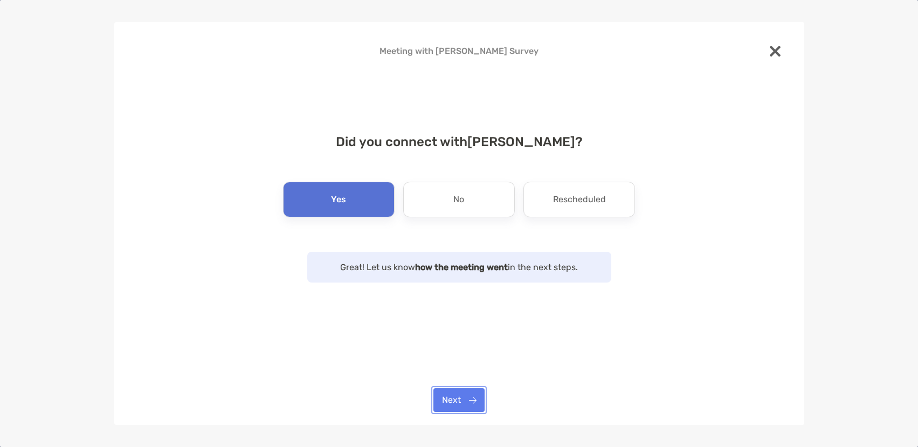
click at [469, 403] on button "Next" at bounding box center [459, 400] width 51 height 24
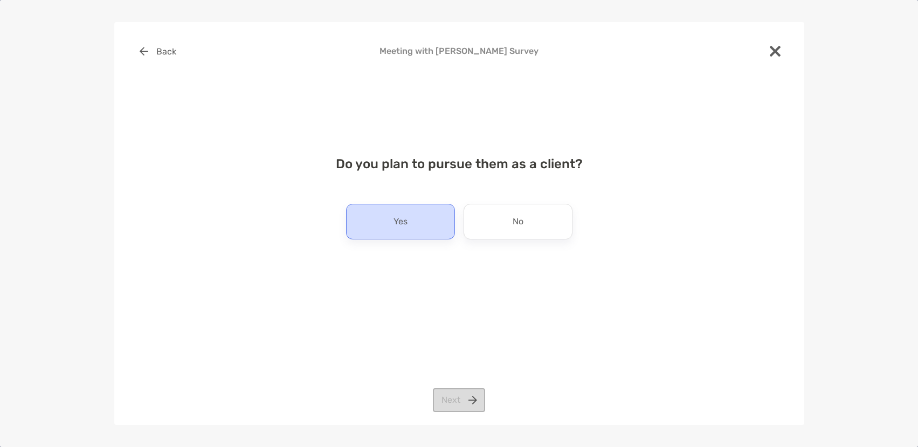
click at [413, 229] on div "Yes" at bounding box center [400, 222] width 109 height 36
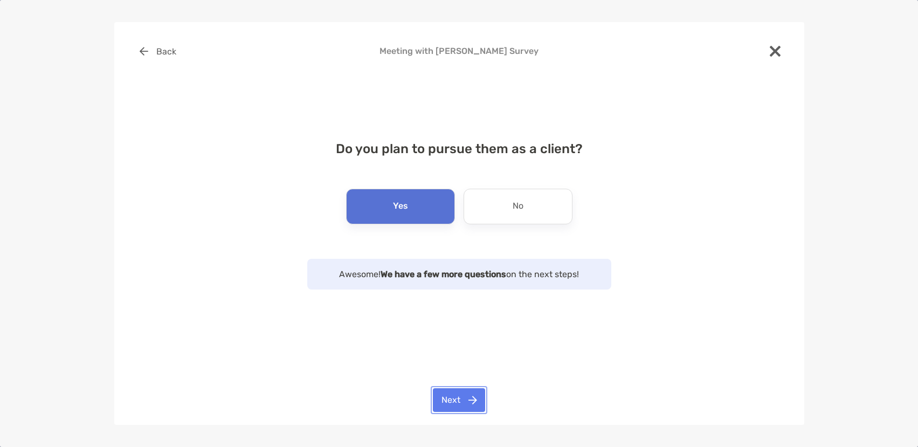
click at [454, 396] on button "Next" at bounding box center [459, 400] width 52 height 24
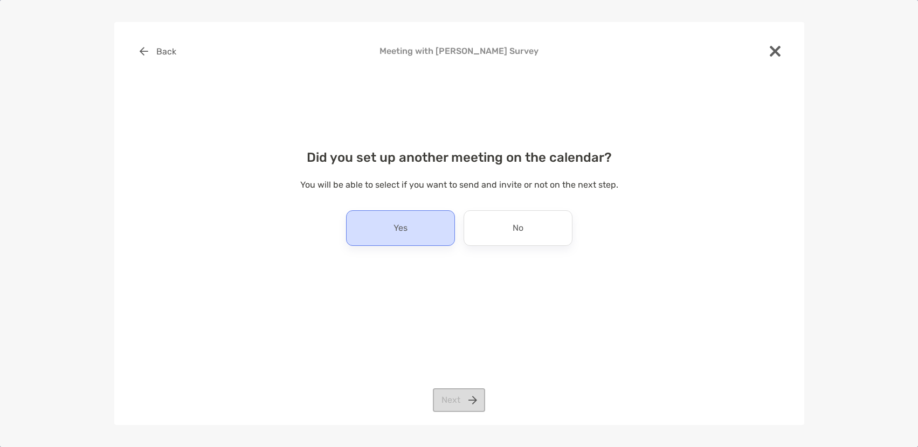
click at [431, 239] on div "Yes" at bounding box center [400, 228] width 109 height 36
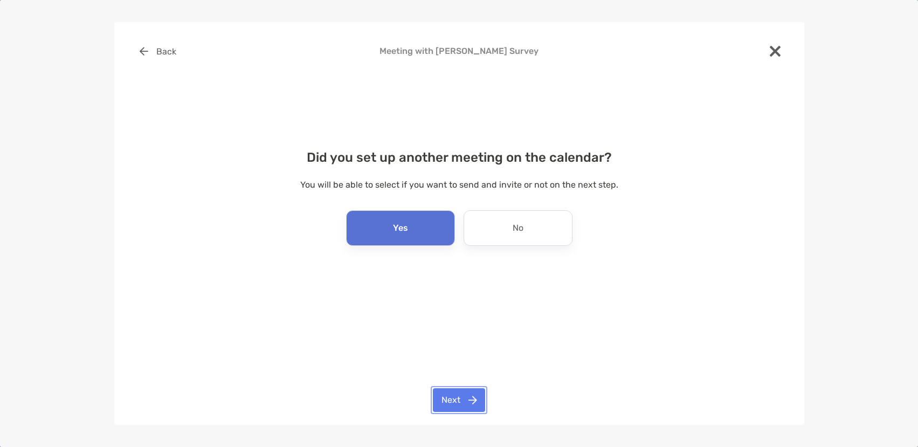
click at [467, 397] on button "Next" at bounding box center [459, 400] width 52 height 24
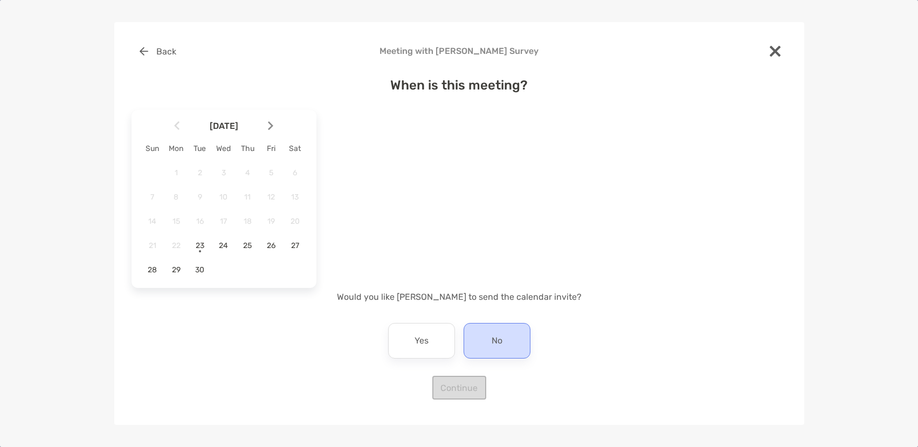
click at [484, 344] on div "No" at bounding box center [497, 341] width 67 height 36
click at [493, 340] on p "No" at bounding box center [497, 340] width 11 height 17
click at [493, 341] on p "No" at bounding box center [497, 340] width 11 height 17
click at [492, 344] on p "No" at bounding box center [497, 340] width 11 height 17
click at [465, 398] on div "When is this meeting? [DATE] Sun Mon Tue Wed Thu Fri Sat 1 2 3 4 5 6 7 8 9 10 1…" at bounding box center [460, 232] width 656 height 335
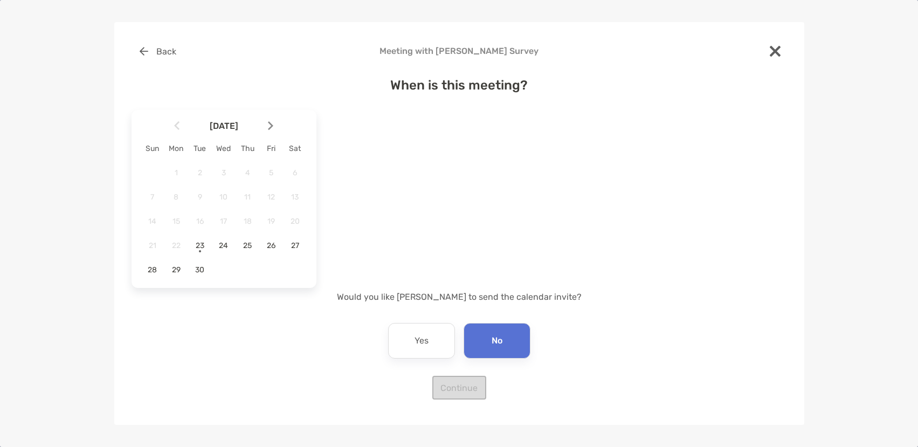
drag, startPoint x: 469, startPoint y: 388, endPoint x: 465, endPoint y: 382, distance: 6.9
click at [468, 388] on div "When is this meeting? [DATE] Sun Mon Tue Wed Thu Fri Sat 1 2 3 4 5 6 7 8 9 10 1…" at bounding box center [460, 232] width 656 height 335
click at [509, 353] on div "No" at bounding box center [497, 341] width 67 height 36
click at [471, 391] on div "When is this meeting? [DATE] Sun Mon Tue Wed Thu Fri Sat 1 2 3 4 5 6 7 8 9 10 1…" at bounding box center [460, 232] width 656 height 335
click at [470, 390] on div "When is this meeting? [DATE] Sun Mon Tue Wed Thu Fri Sat 1 2 3 4 5 6 7 8 9 10 1…" at bounding box center [460, 232] width 656 height 335
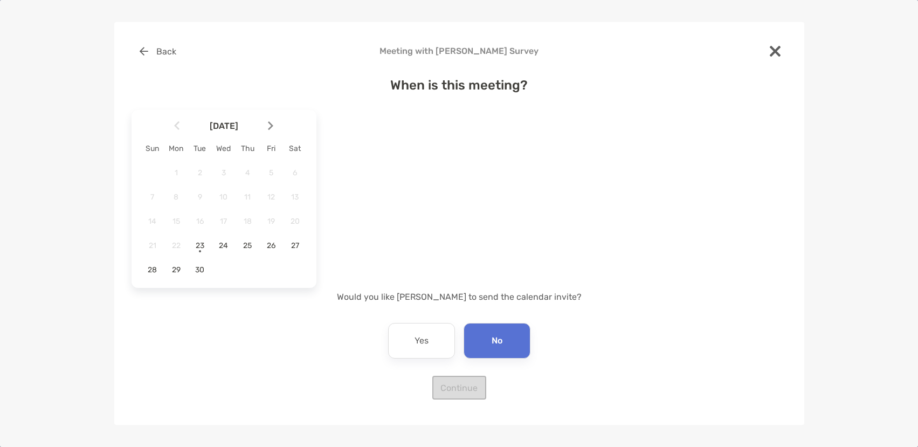
drag, startPoint x: 470, startPoint y: 390, endPoint x: 415, endPoint y: 295, distance: 109.7
click at [413, 294] on p "Would you like [PERSON_NAME] to send the calendar invite?" at bounding box center [460, 296] width 656 height 13
click at [420, 358] on div "Yes" at bounding box center [421, 341] width 67 height 36
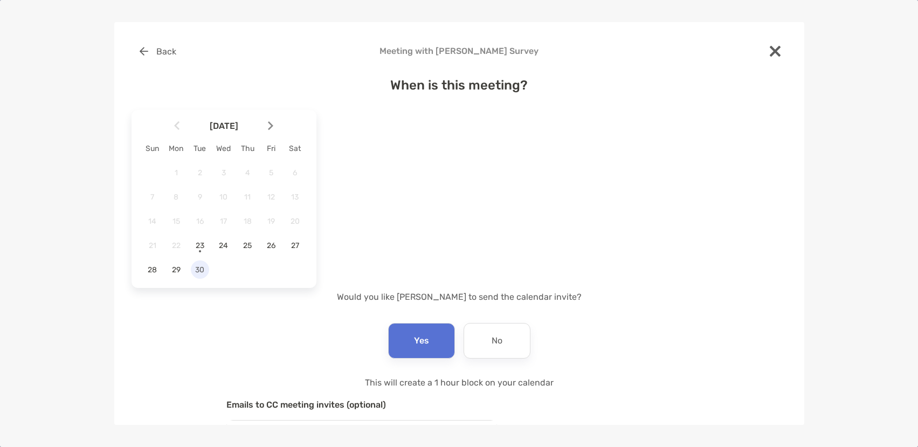
click at [197, 270] on span "30" at bounding box center [200, 269] width 18 height 9
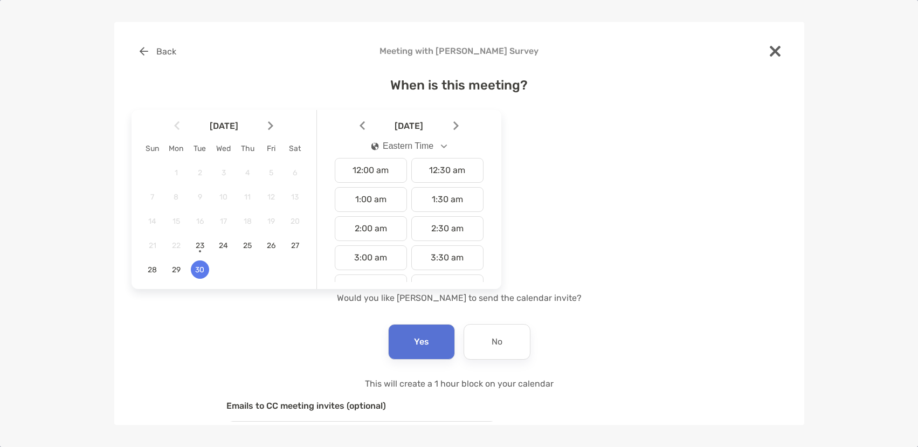
click at [272, 122] on img at bounding box center [270, 125] width 5 height 9
click at [227, 176] on span "1" at bounding box center [224, 172] width 18 height 9
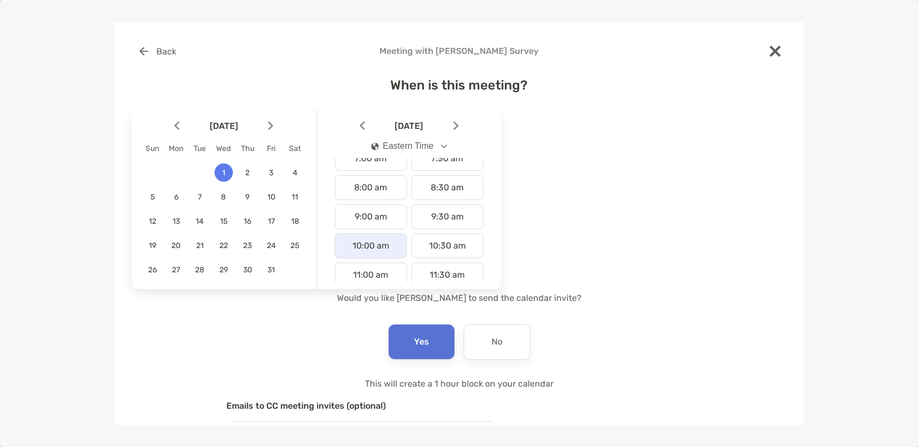
click at [385, 240] on div "10:00 am" at bounding box center [371, 246] width 72 height 25
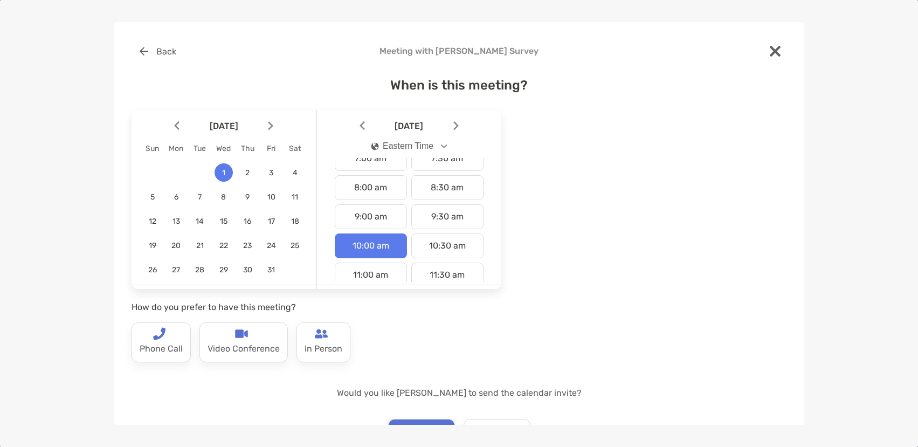
click at [624, 331] on div "[DATE] Sun Mon Tue Wed Thu Fri Sat 1 2 3 4 5 6 7 8 9 10 11 12 13 14 15 16 17 18…" at bounding box center [460, 247] width 656 height 283
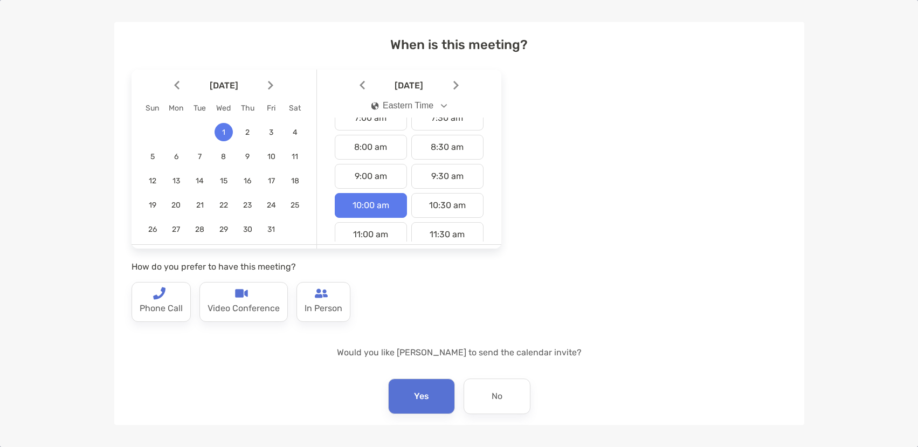
scroll to position [108, 0]
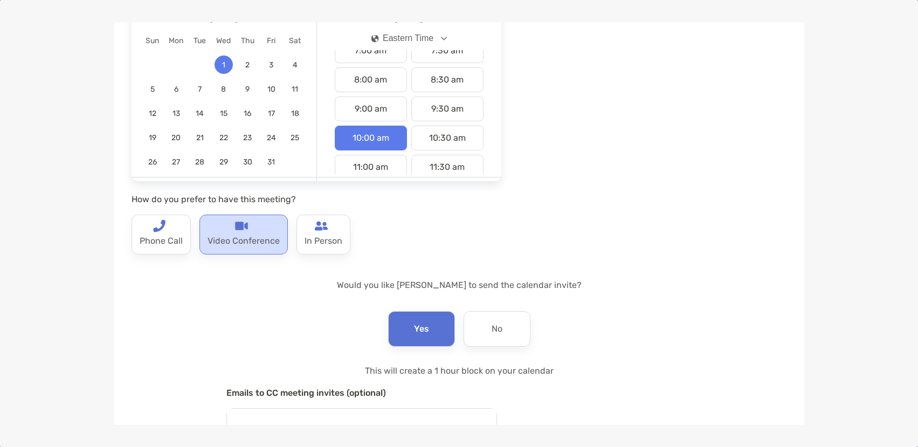
click at [238, 242] on p "Video Conference" at bounding box center [244, 240] width 72 height 17
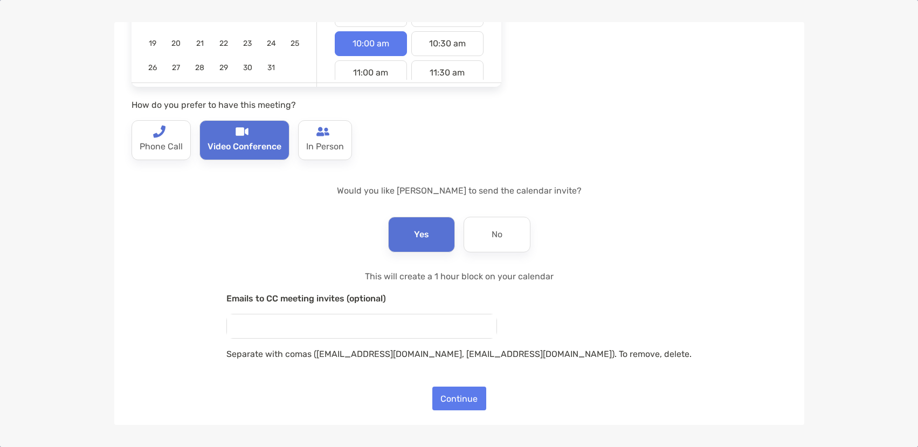
scroll to position [205, 0]
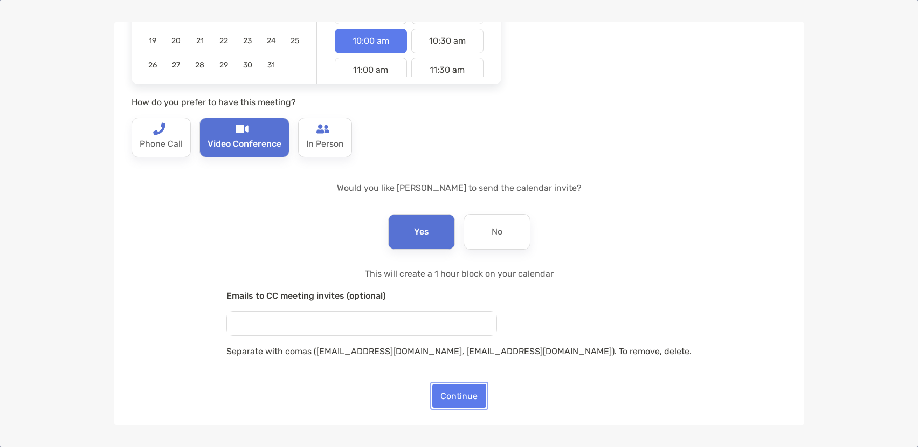
click at [463, 400] on button "Continue" at bounding box center [460, 396] width 54 height 24
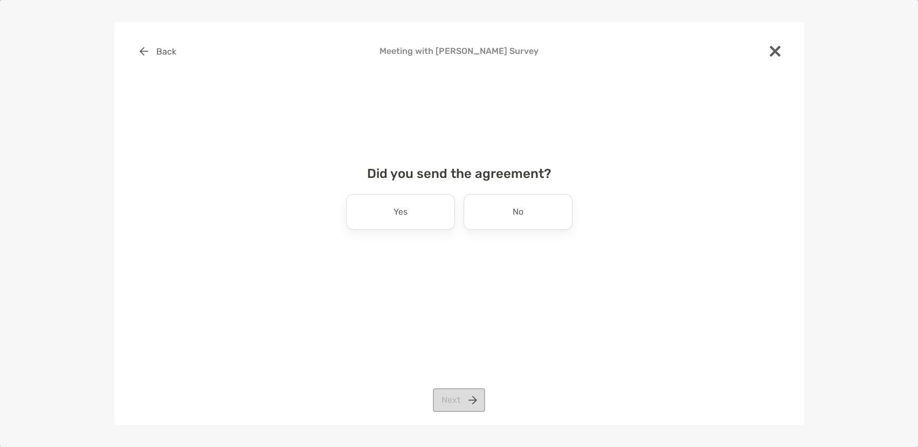
scroll to position [0, 0]
click at [528, 227] on div "No" at bounding box center [518, 212] width 109 height 36
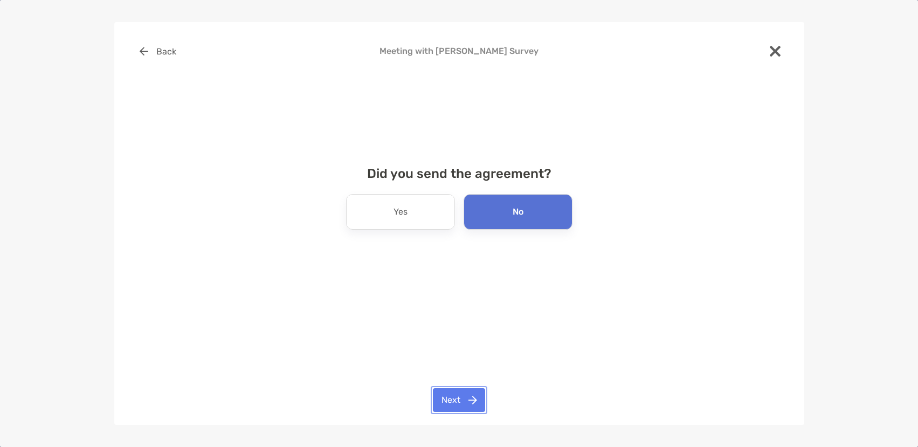
drag, startPoint x: 462, startPoint y: 397, endPoint x: 671, endPoint y: 376, distance: 210.3
click at [463, 397] on button "Next" at bounding box center [459, 400] width 52 height 24
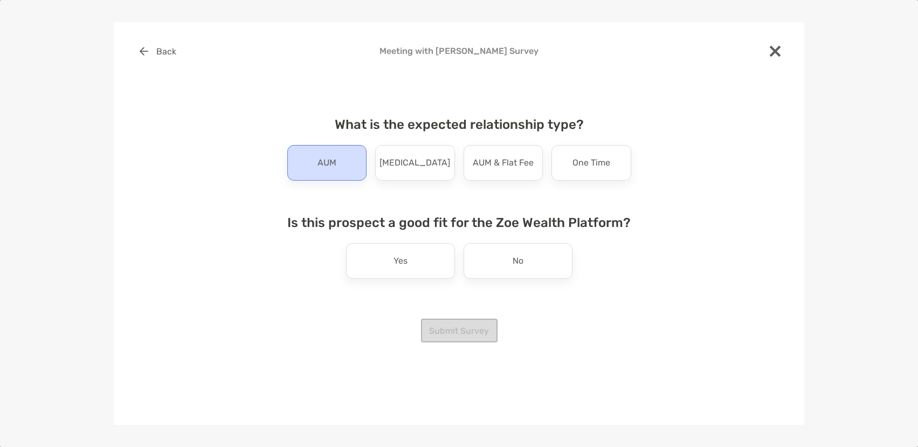
click at [352, 176] on div "AUM" at bounding box center [327, 163] width 80 height 36
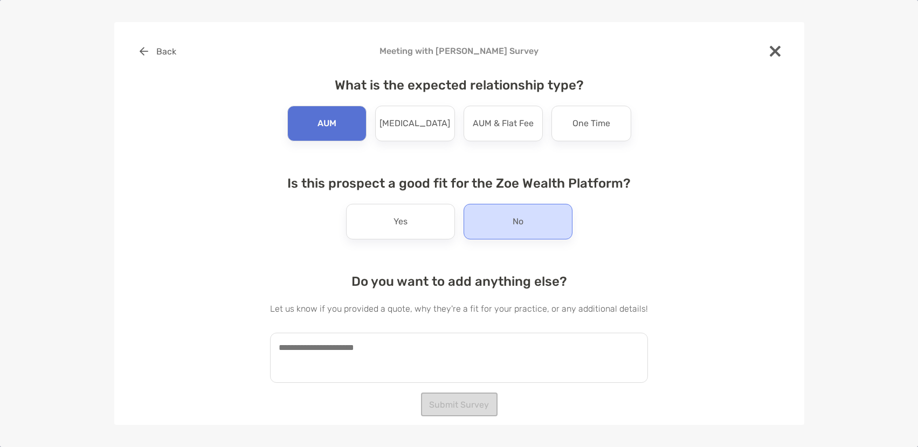
click at [499, 234] on div "No" at bounding box center [518, 222] width 109 height 36
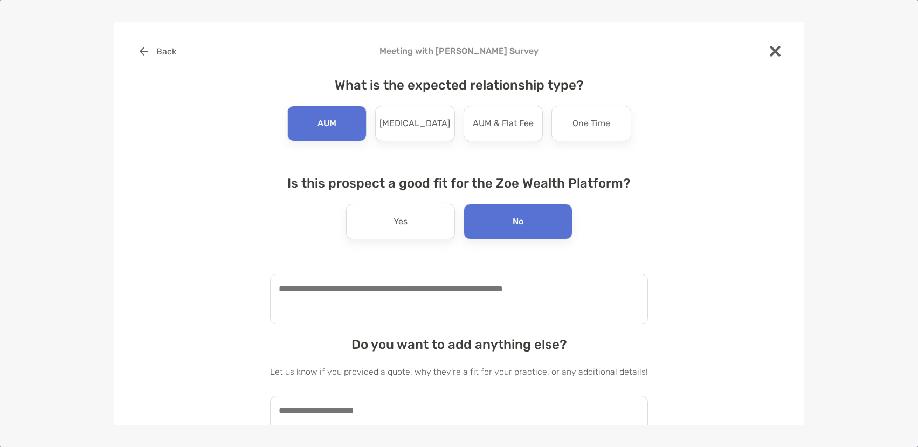
click at [423, 301] on textarea at bounding box center [459, 299] width 378 height 50
type textarea "*"
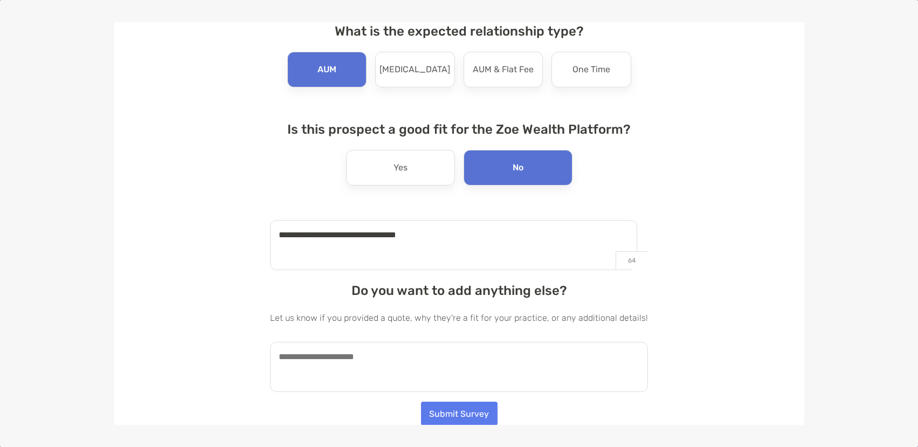
scroll to position [54, 0]
type textarea "**********"
click at [378, 358] on textarea at bounding box center [459, 366] width 378 height 50
type textarea "**********"
click at [311, 368] on textarea "**********" at bounding box center [453, 366] width 367 height 50
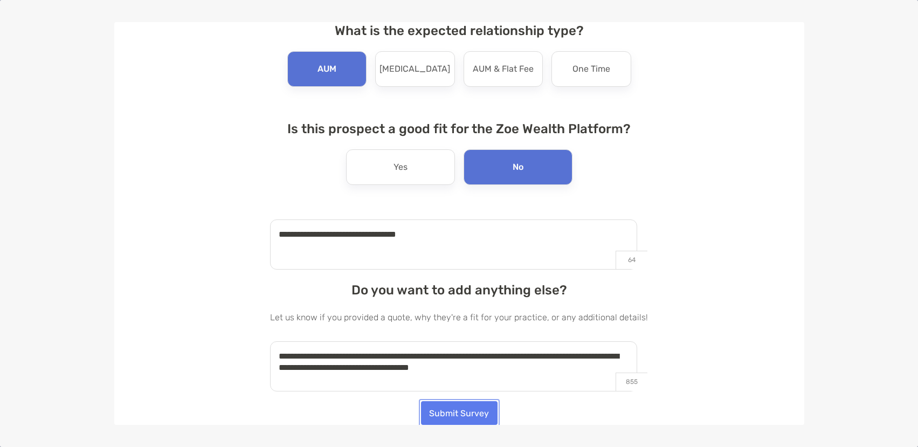
click at [459, 414] on button "Submit Survey" at bounding box center [459, 413] width 77 height 24
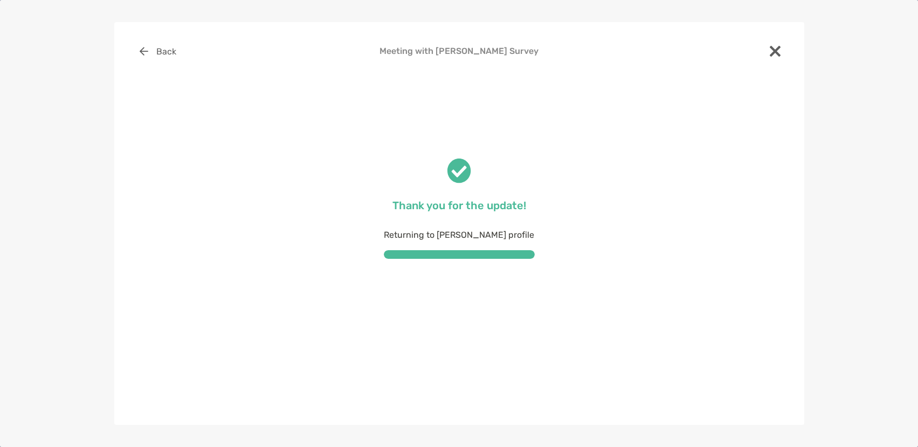
scroll to position [0, 0]
click at [778, 50] on img at bounding box center [775, 51] width 11 height 11
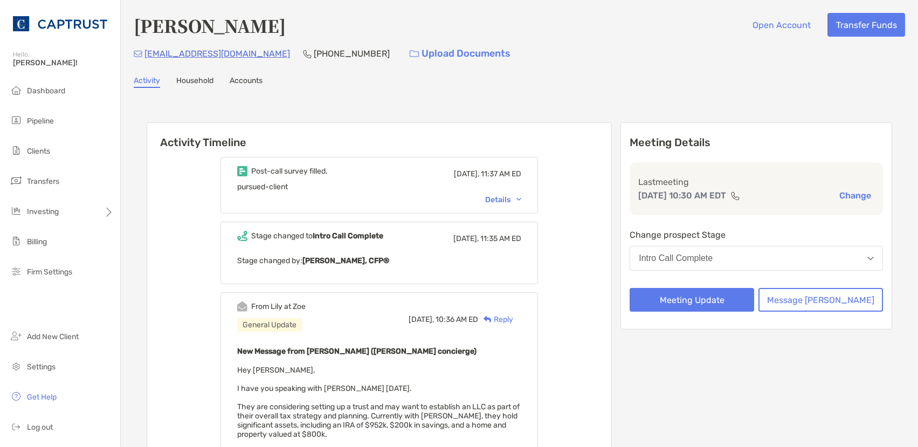
click at [522, 195] on div "Details" at bounding box center [503, 199] width 36 height 9
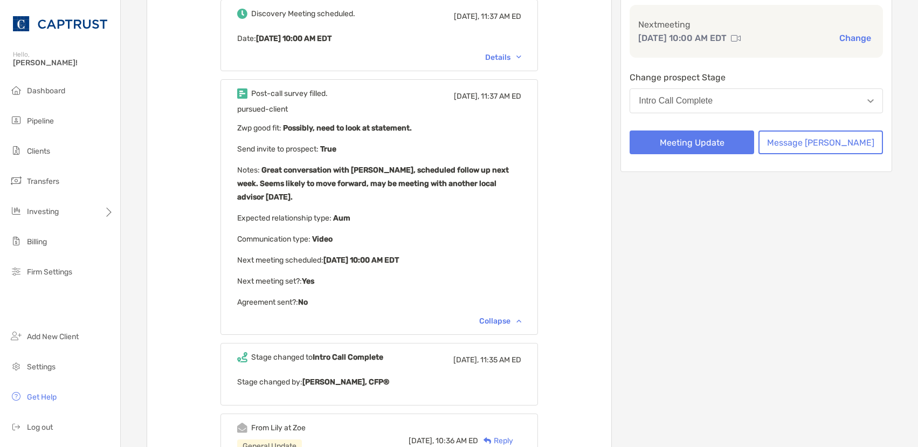
scroll to position [162, 0]
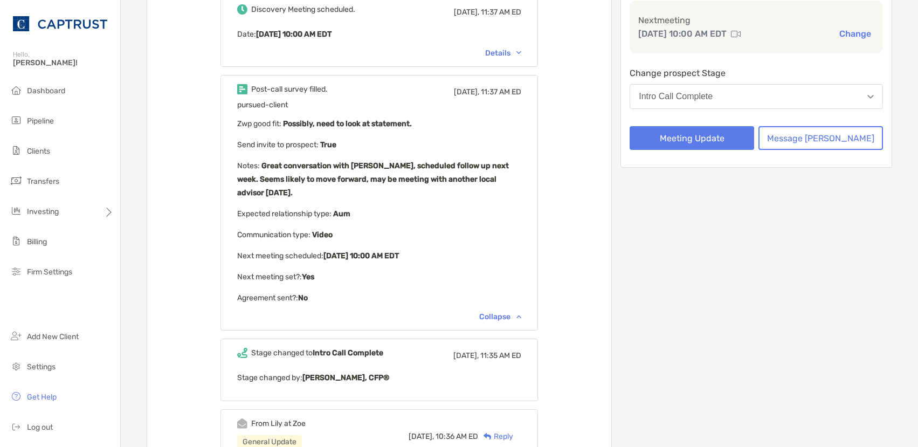
click at [522, 312] on div "Collapse" at bounding box center [500, 316] width 42 height 9
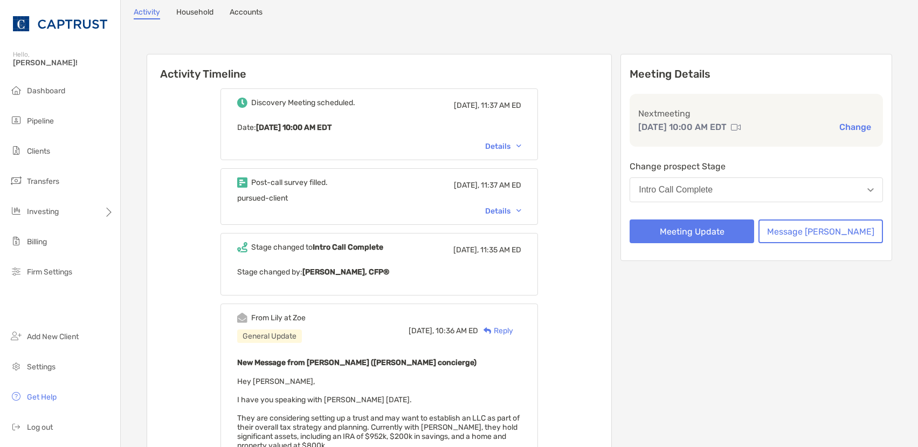
scroll to position [0, 0]
